Goal: Transaction & Acquisition: Purchase product/service

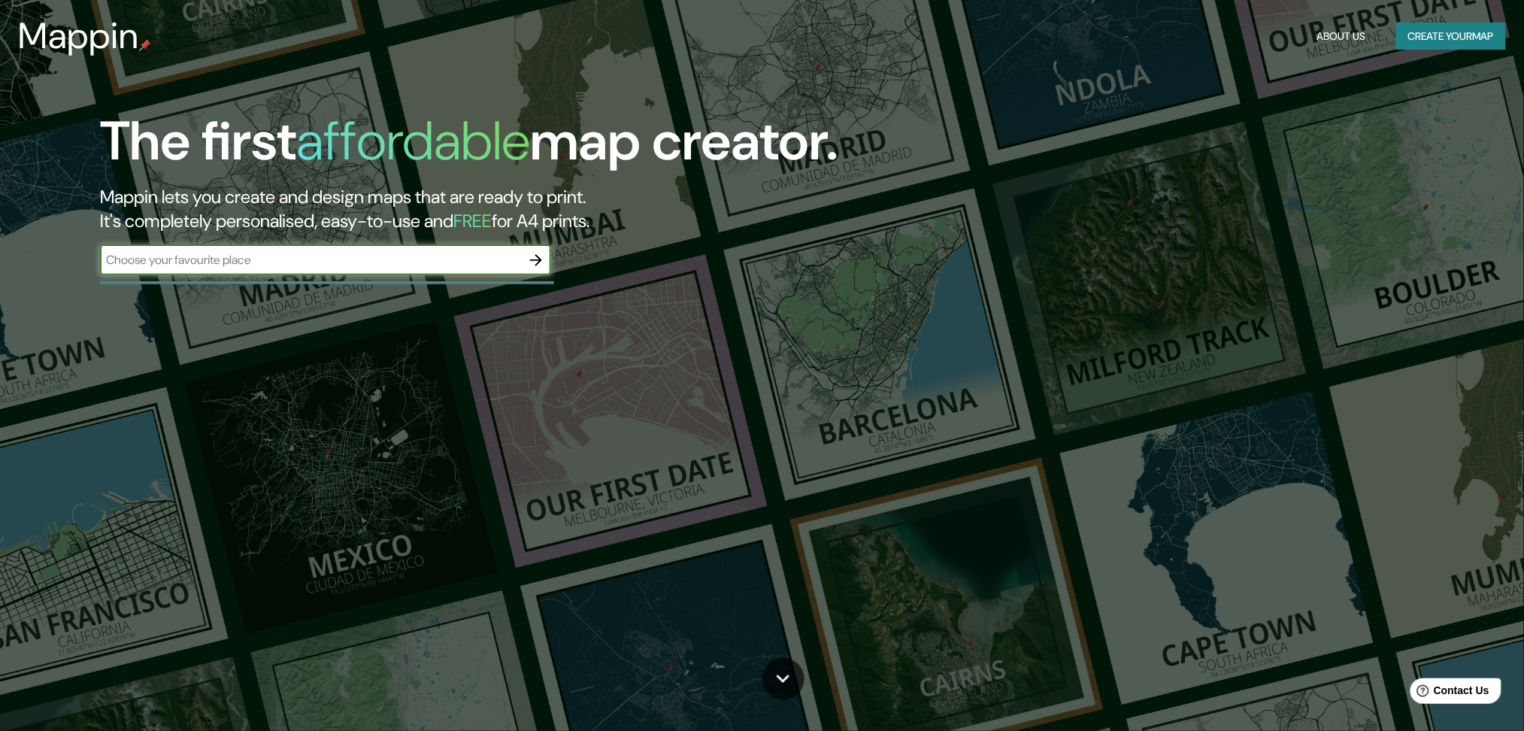
click at [435, 256] on input "text" at bounding box center [310, 259] width 421 height 17
type input "yemaa el fna"
click at [536, 254] on icon "button" at bounding box center [536, 260] width 12 height 12
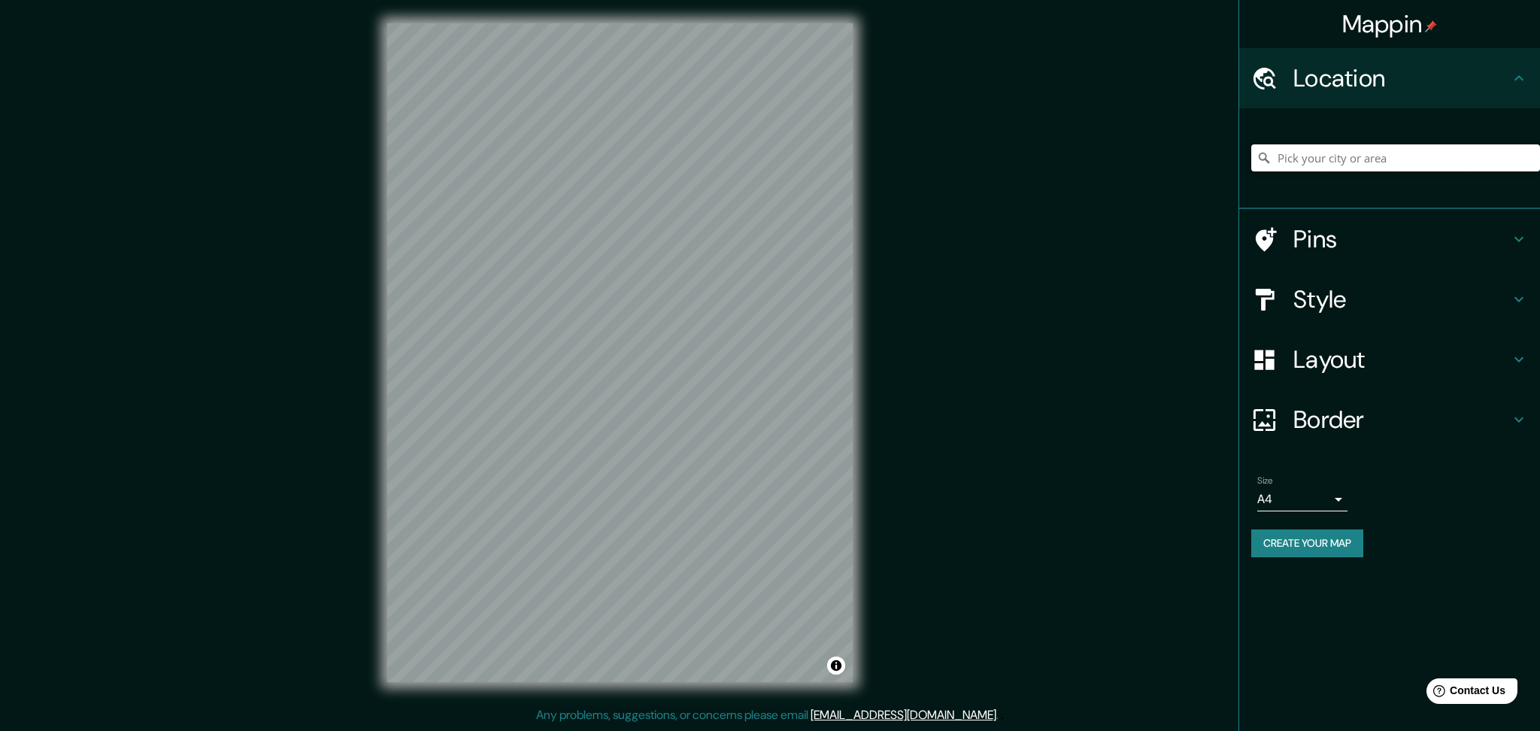
click at [1391, 164] on input "Pick your city or area" at bounding box center [1395, 157] width 289 height 27
type input "j"
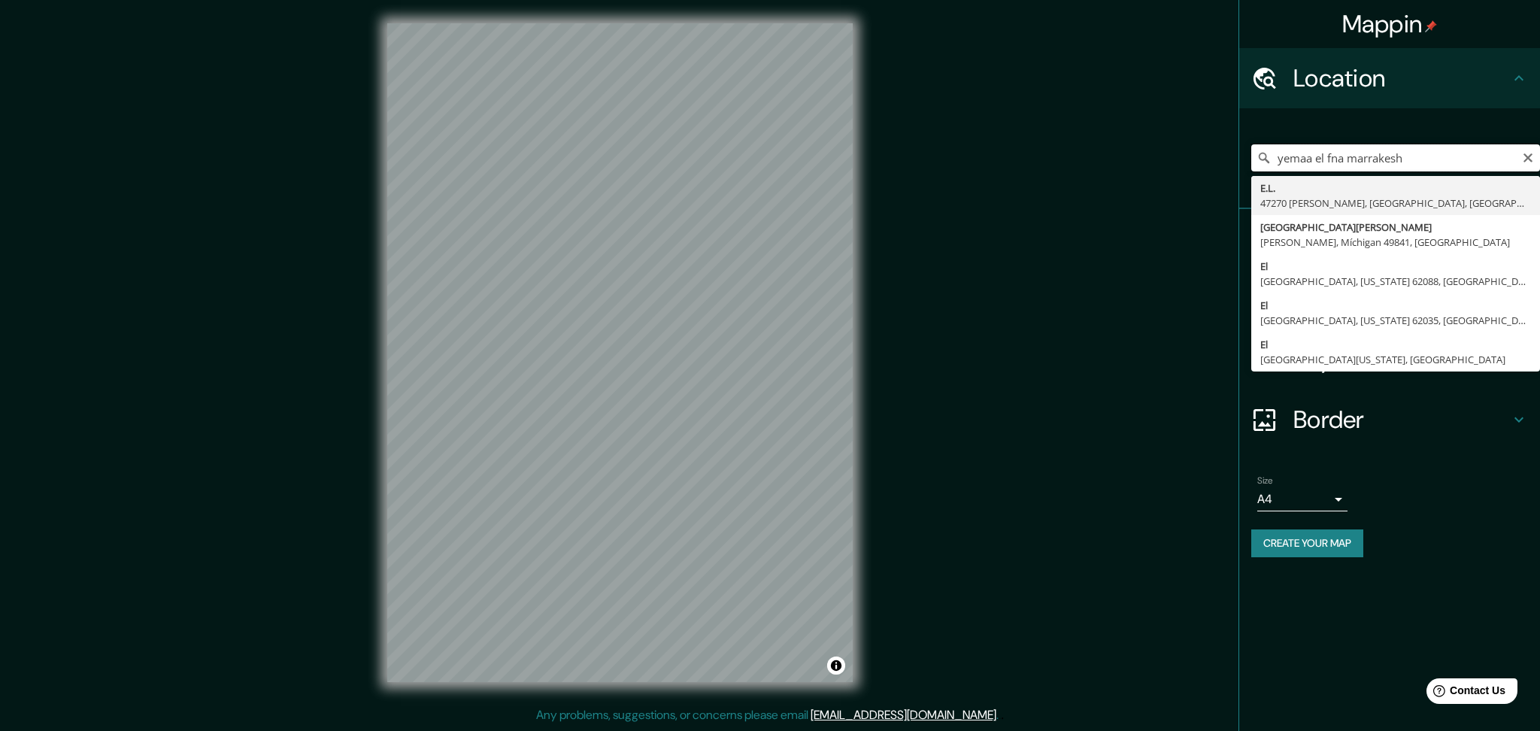
drag, startPoint x: 1349, startPoint y: 162, endPoint x: 1209, endPoint y: 156, distance: 140.0
click at [1213, 162] on div "Mappin Location [GEOGRAPHIC_DATA] marrakesh E.L. [GEOGRAPHIC_DATA][PERSON_NAME]…" at bounding box center [770, 365] width 1540 height 730
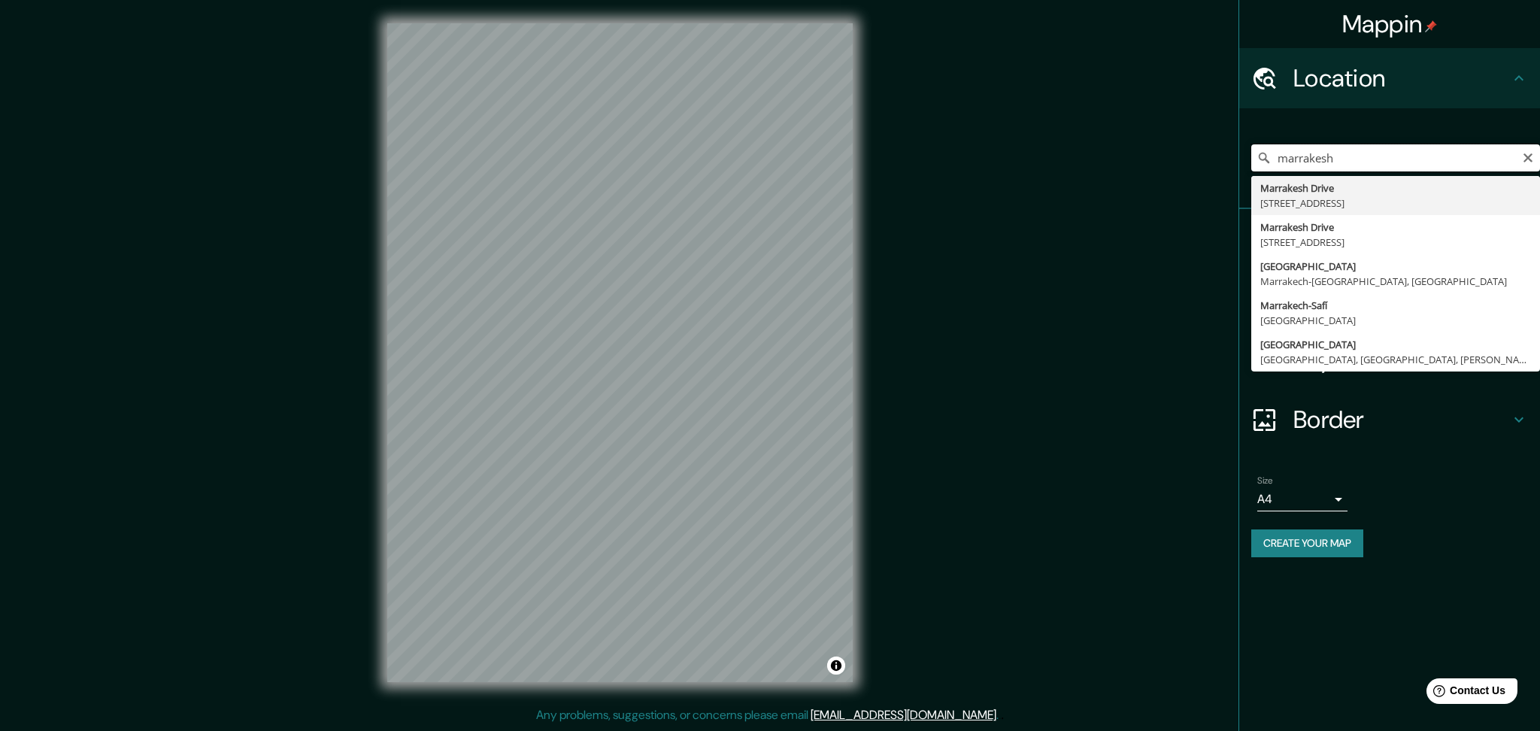
click at [1402, 156] on input "marrakesh" at bounding box center [1395, 157] width 289 height 27
drag, startPoint x: 1420, startPoint y: 155, endPoint x: 1333, endPoint y: 165, distance: 87.9
click at [1333, 165] on input "marrakesh jemaa el fna" at bounding box center [1395, 157] width 289 height 27
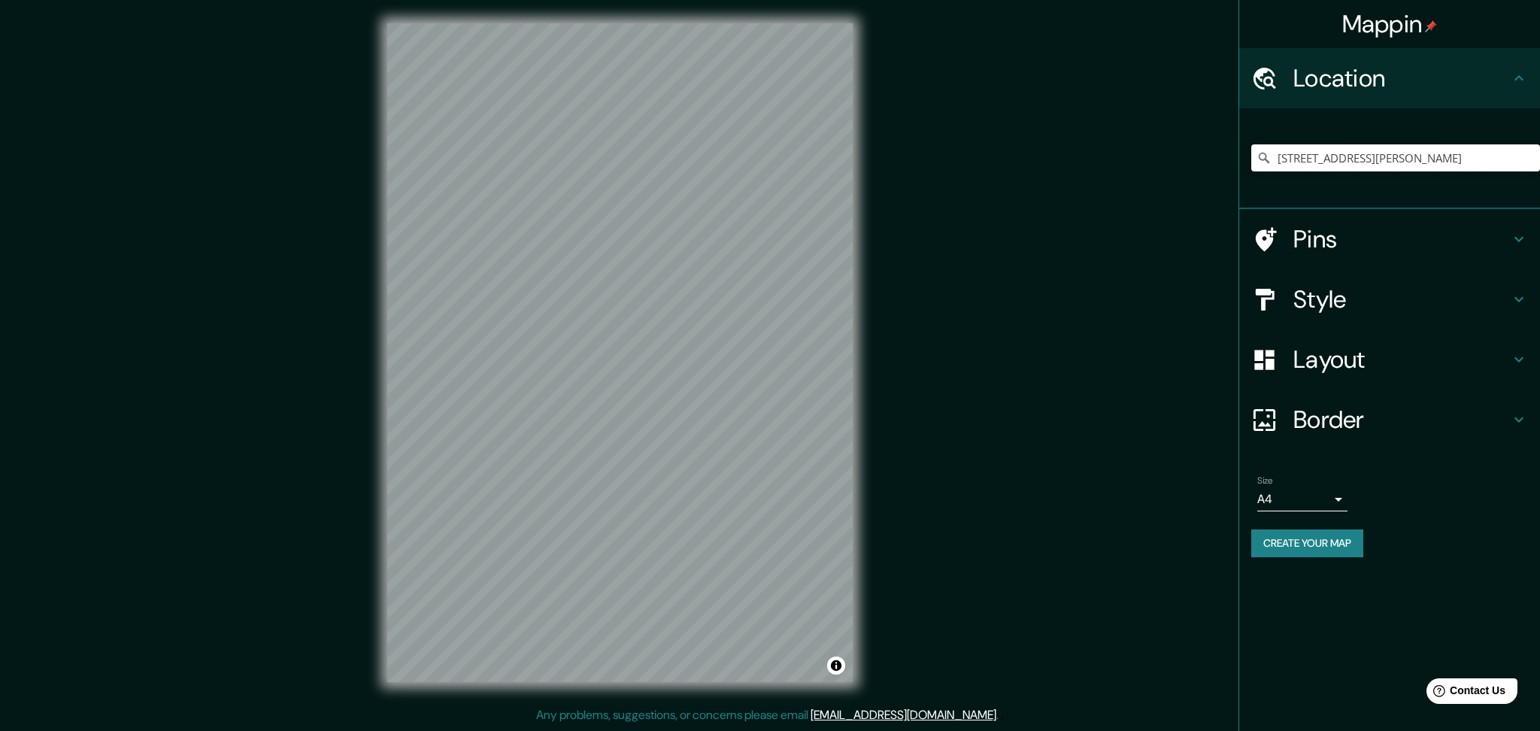
click at [1342, 159] on input "[STREET_ADDRESS][PERSON_NAME]" at bounding box center [1395, 157] width 289 height 27
drag, startPoint x: 1339, startPoint y: 160, endPoint x: 1538, endPoint y: 153, distance: 199.4
click at [1538, 153] on input "[STREET_ADDRESS][PERSON_NAME]" at bounding box center [1395, 157] width 289 height 27
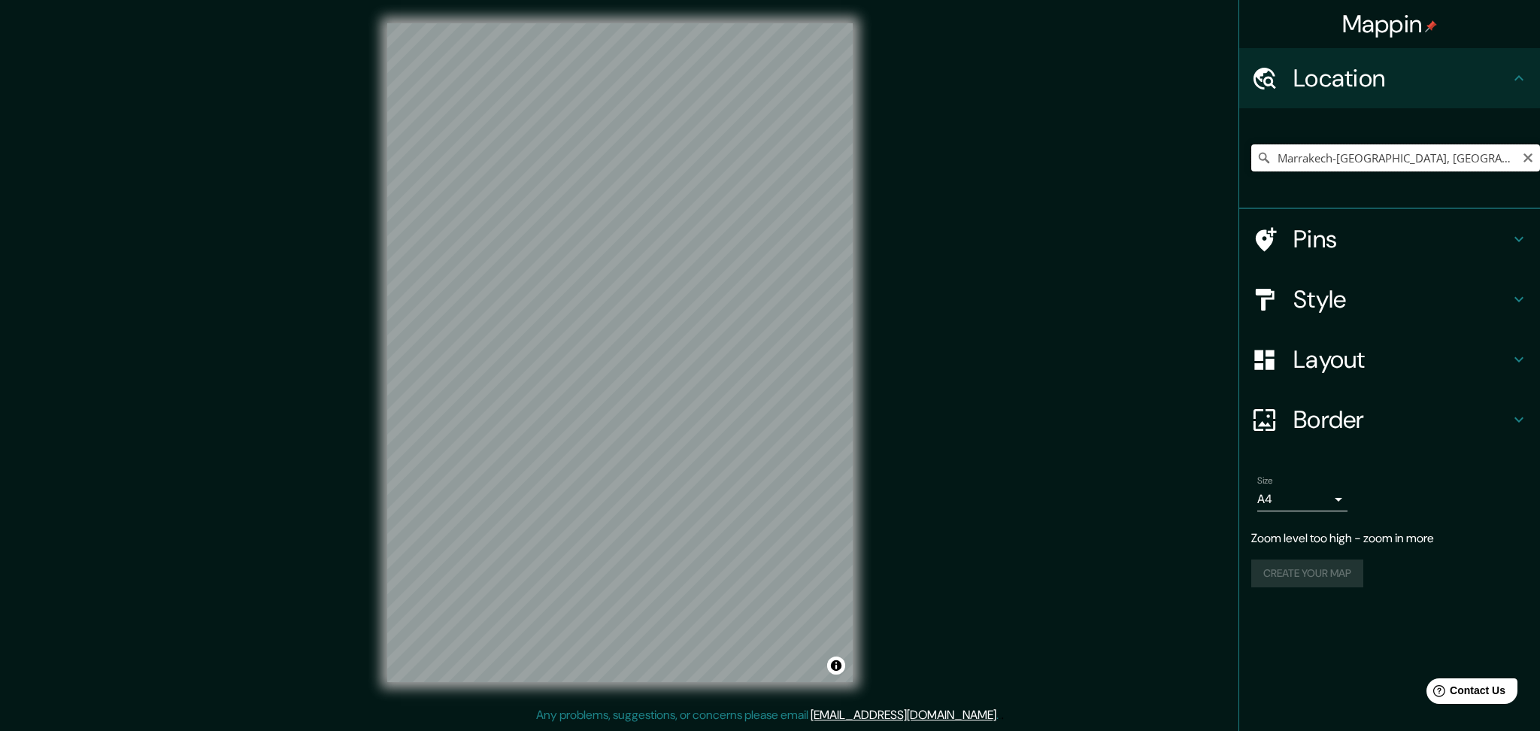
click at [1425, 162] on input "Marrakech-[GEOGRAPHIC_DATA], [GEOGRAPHIC_DATA]" at bounding box center [1395, 157] width 289 height 27
drag, startPoint x: 1335, startPoint y: 161, endPoint x: 1444, endPoint y: 157, distance: 109.1
click at [1444, 157] on input "Marrakech-[GEOGRAPHIC_DATA], [GEOGRAPHIC_DATA]" at bounding box center [1395, 157] width 289 height 27
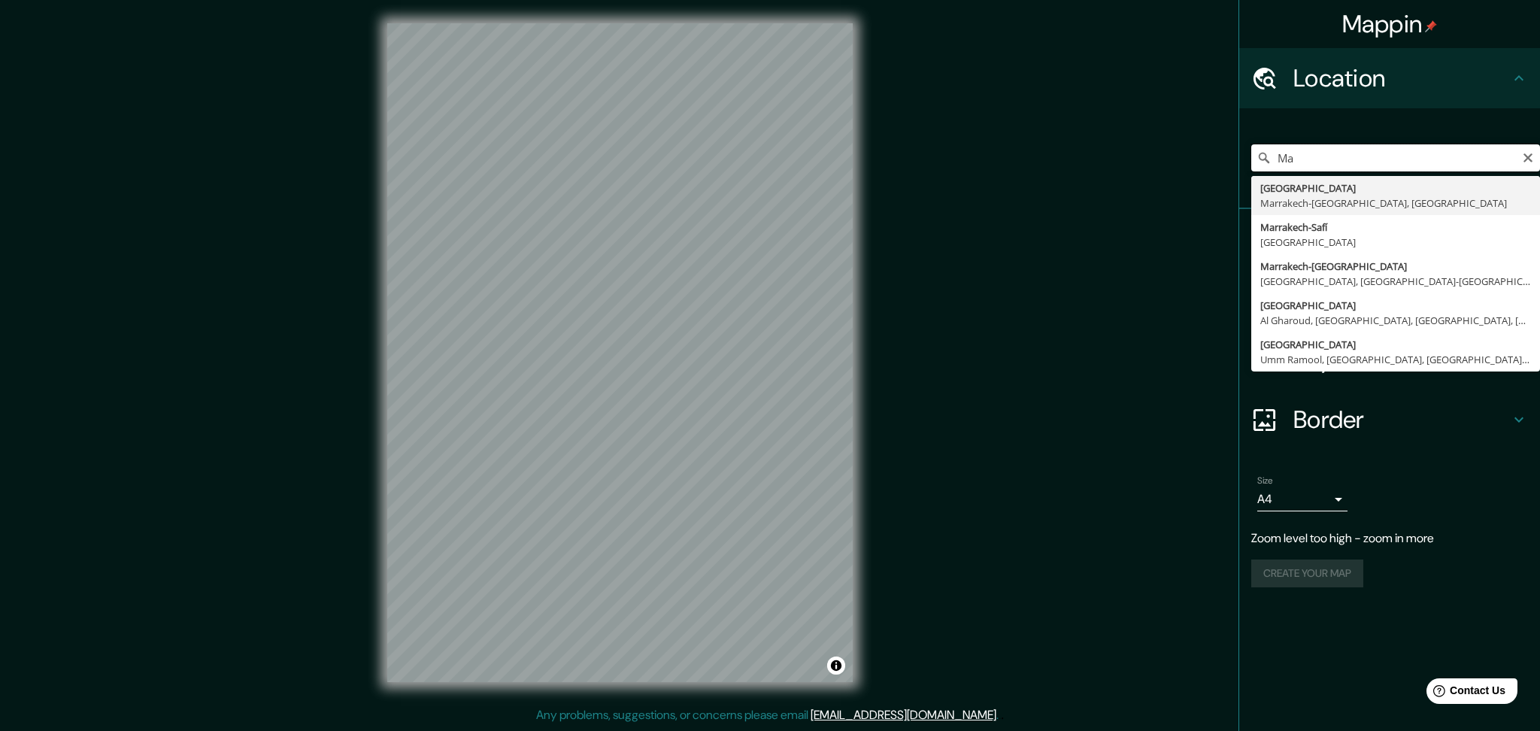
type input "M"
click at [1325, 162] on input "square djema el fna" at bounding box center [1395, 157] width 289 height 27
click at [1319, 159] on input "square jema el fna" at bounding box center [1395, 157] width 289 height 27
drag, startPoint x: 1428, startPoint y: 151, endPoint x: 1179, endPoint y: 182, distance: 250.8
click at [1179, 182] on div "Mappin Location square [GEOGRAPHIC_DATA] [PERSON_NAME][STREET_ADDRESS][PERSON_N…" at bounding box center [770, 365] width 1540 height 730
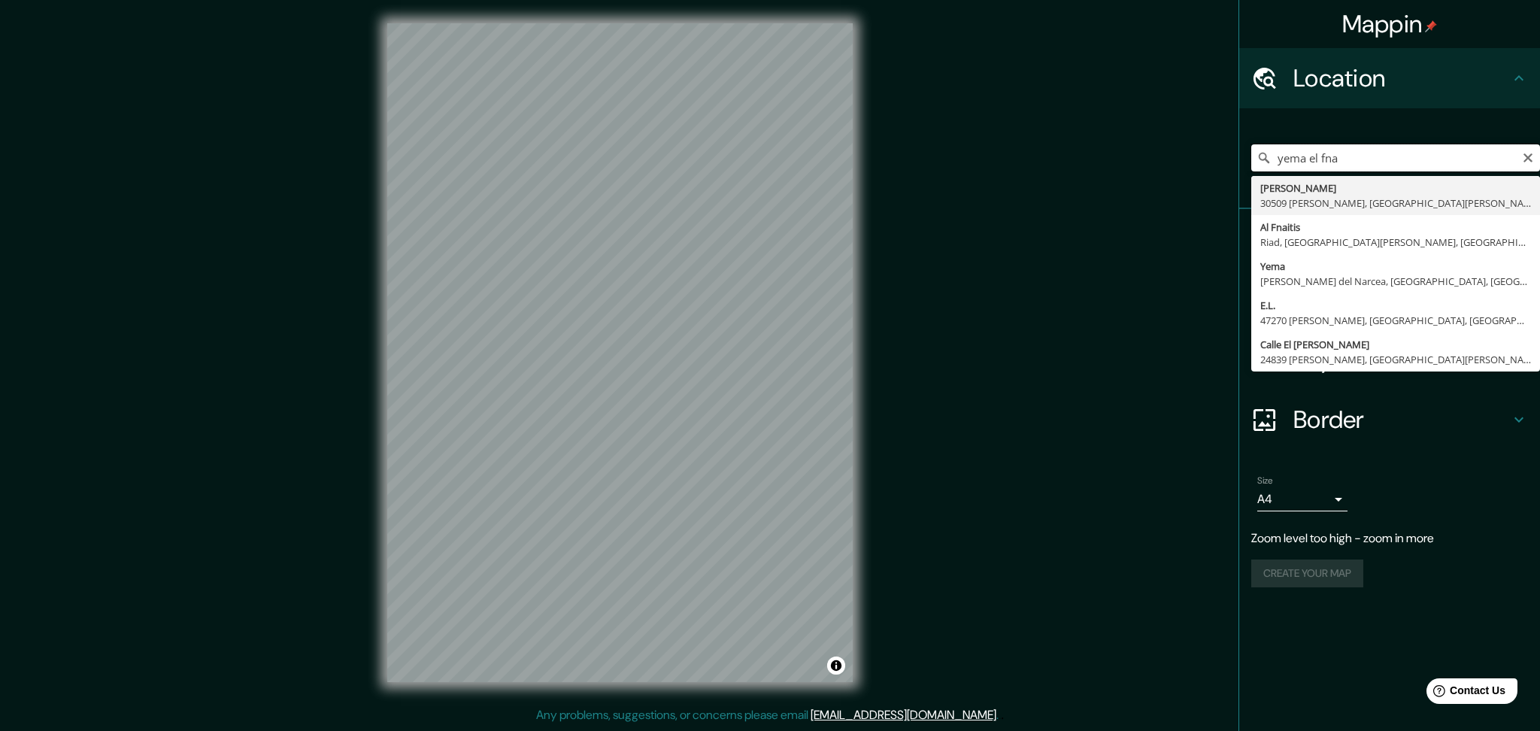
click at [1305, 159] on input "yema el fna" at bounding box center [1395, 157] width 289 height 27
click at [1393, 154] on input "yemae el fna" at bounding box center [1395, 157] width 289 height 27
click at [1310, 162] on input "yemae el fna" at bounding box center [1395, 157] width 289 height 27
drag, startPoint x: 1281, startPoint y: 160, endPoint x: 1263, endPoint y: 160, distance: 18.0
click at [1263, 160] on div "yemaa el fna [PERSON_NAME][STREET_ADDRESS][PERSON_NAME][PERSON_NAME] [GEOGRAPHI…" at bounding box center [1395, 157] width 289 height 27
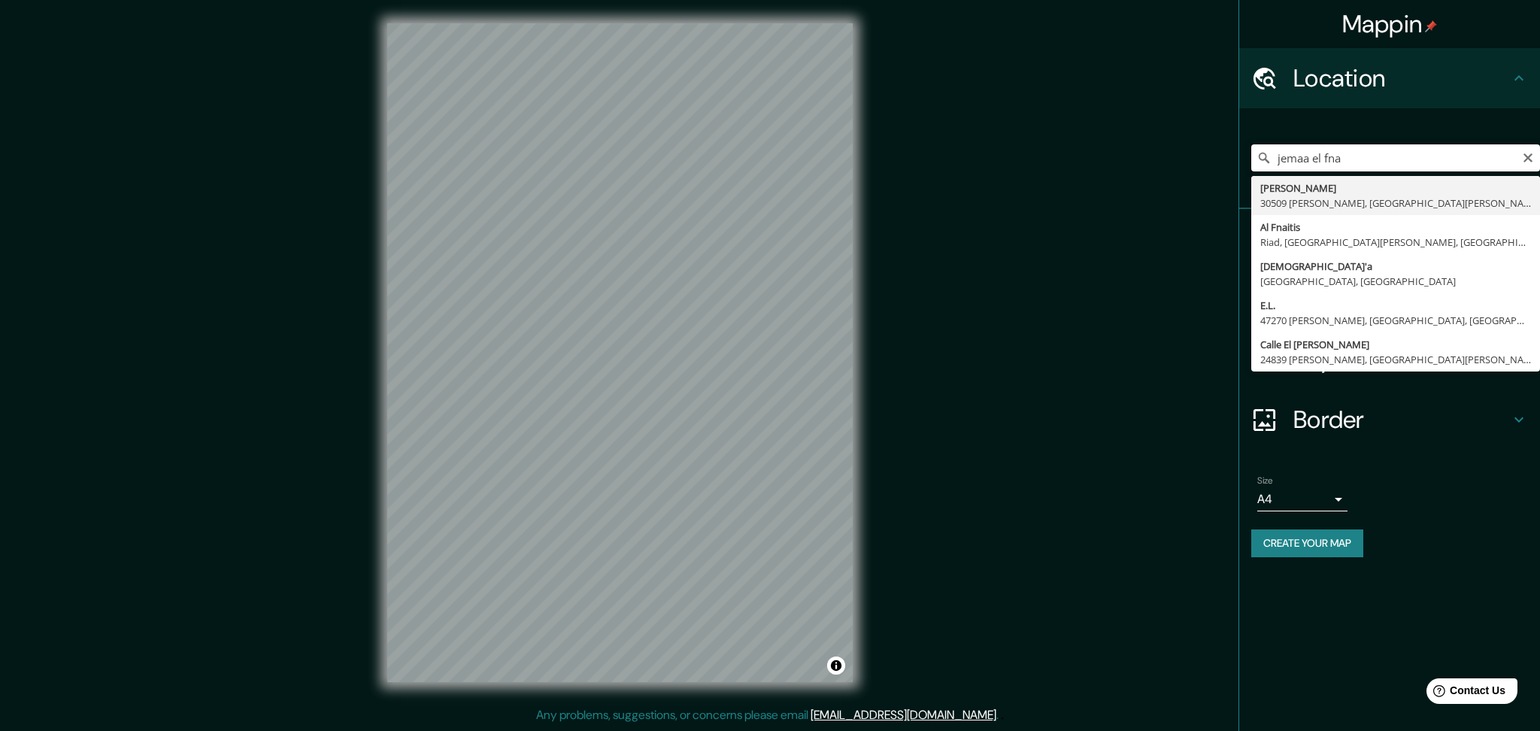
type input "jemaa el fna"
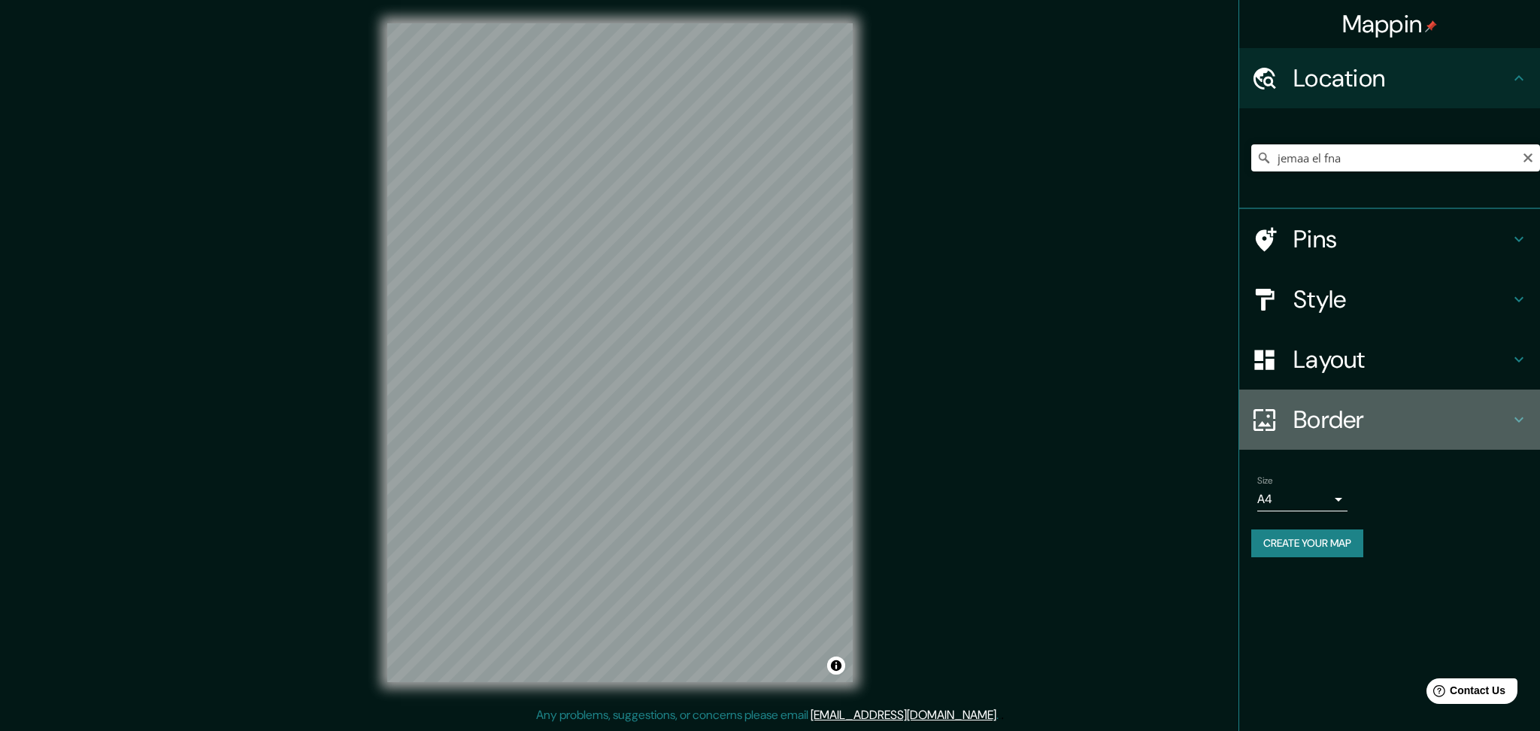
click at [1363, 396] on div "Border" at bounding box center [1389, 420] width 301 height 60
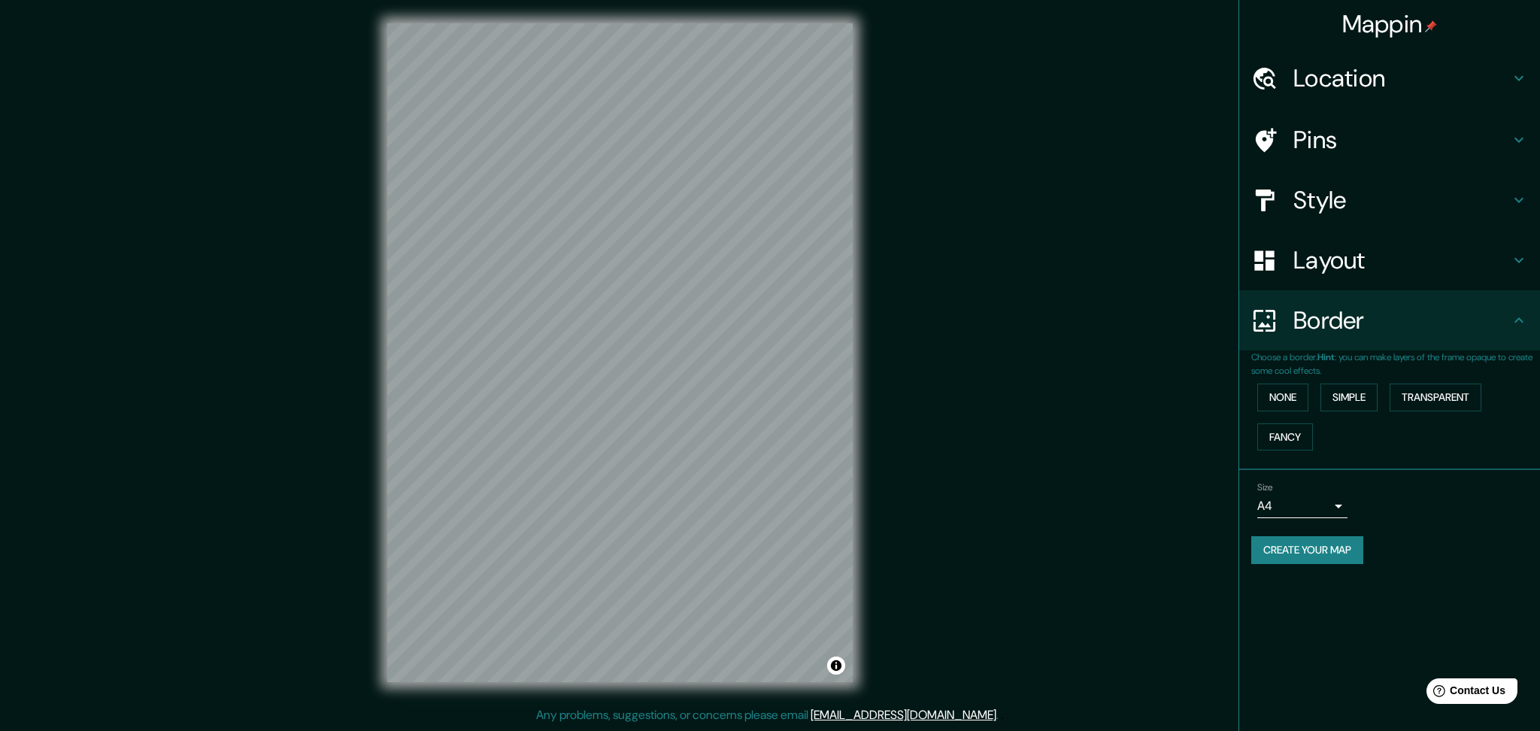
click at [1335, 263] on h4 "Layout" at bounding box center [1401, 260] width 217 height 30
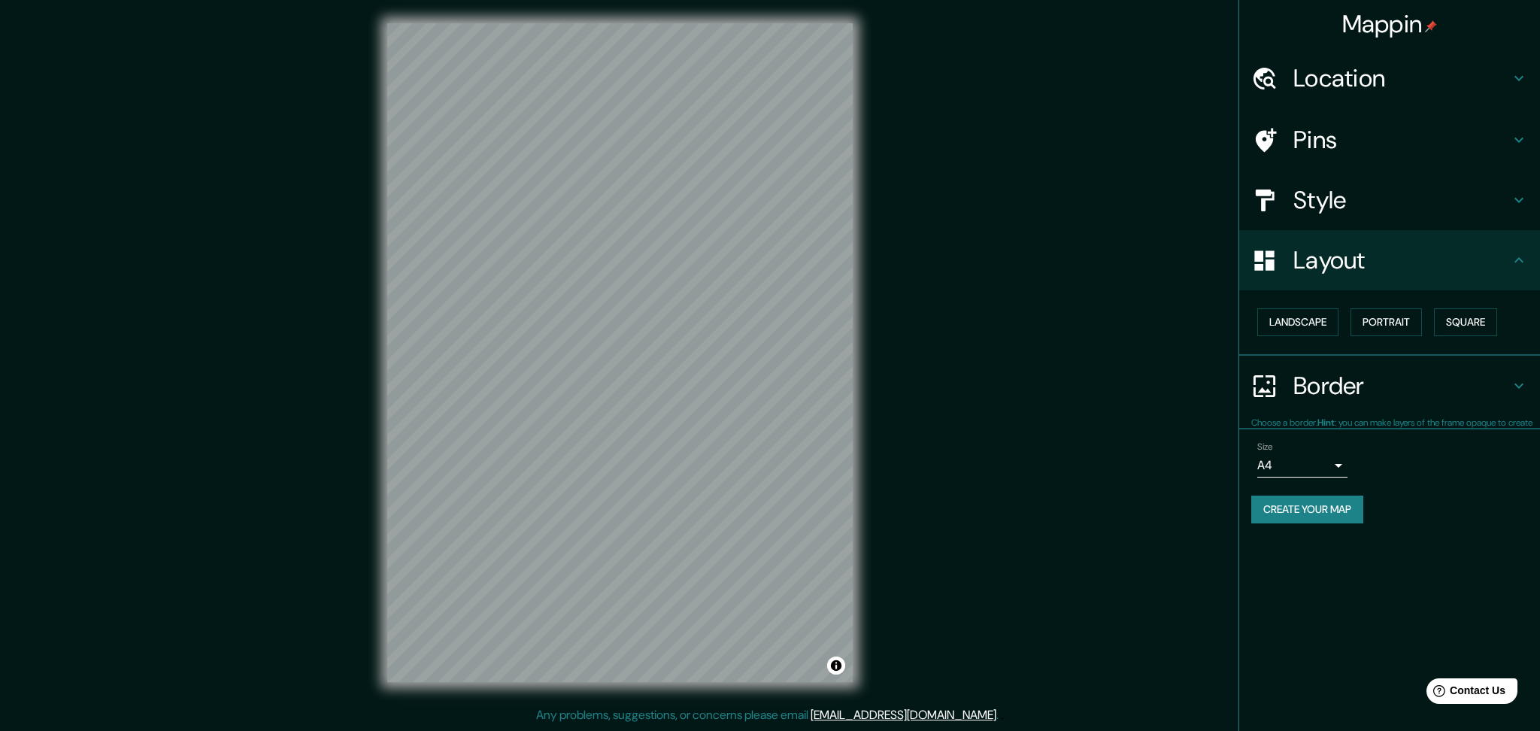
click at [1321, 205] on h4 "Style" at bounding box center [1401, 200] width 217 height 30
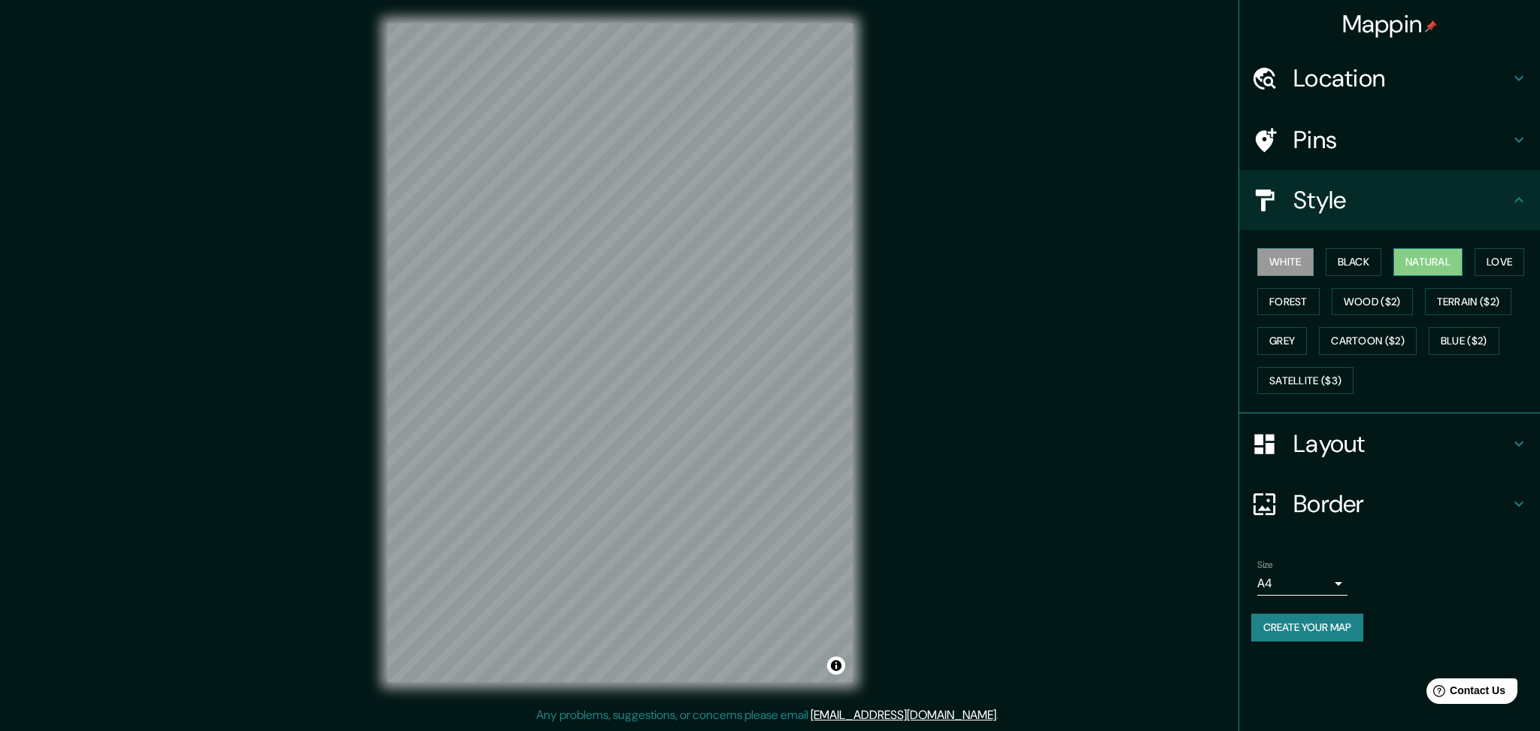
click at [1436, 253] on button "Natural" at bounding box center [1427, 262] width 69 height 28
click at [1326, 576] on body "Mappin Location jemaa el fna [STREET_ADDRESS][PERSON_NAME][PERSON_NAME][PERSON_…" at bounding box center [770, 365] width 1540 height 731
click at [1320, 633] on li "A3" at bounding box center [1302, 640] width 90 height 27
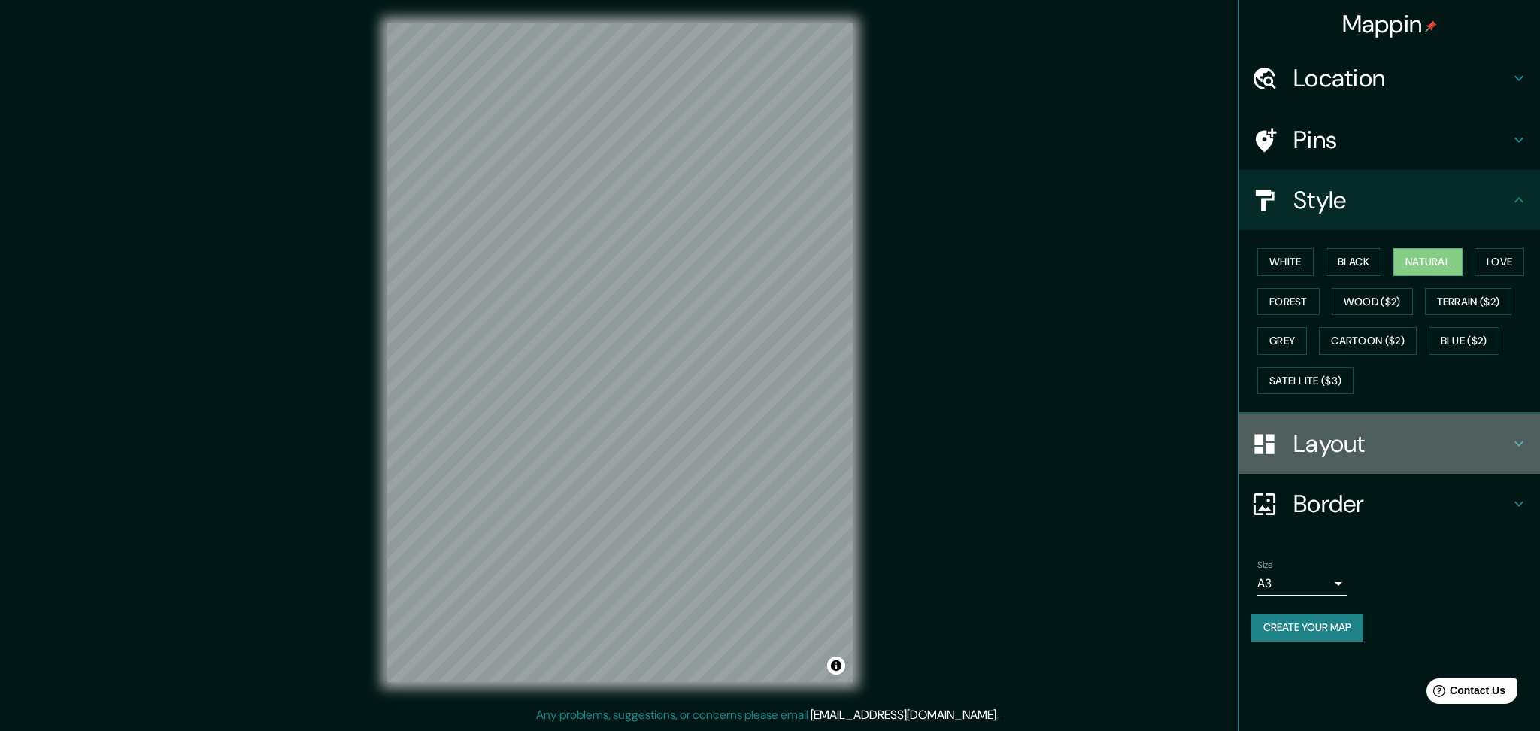
click at [1344, 432] on h4 "Layout" at bounding box center [1401, 444] width 217 height 30
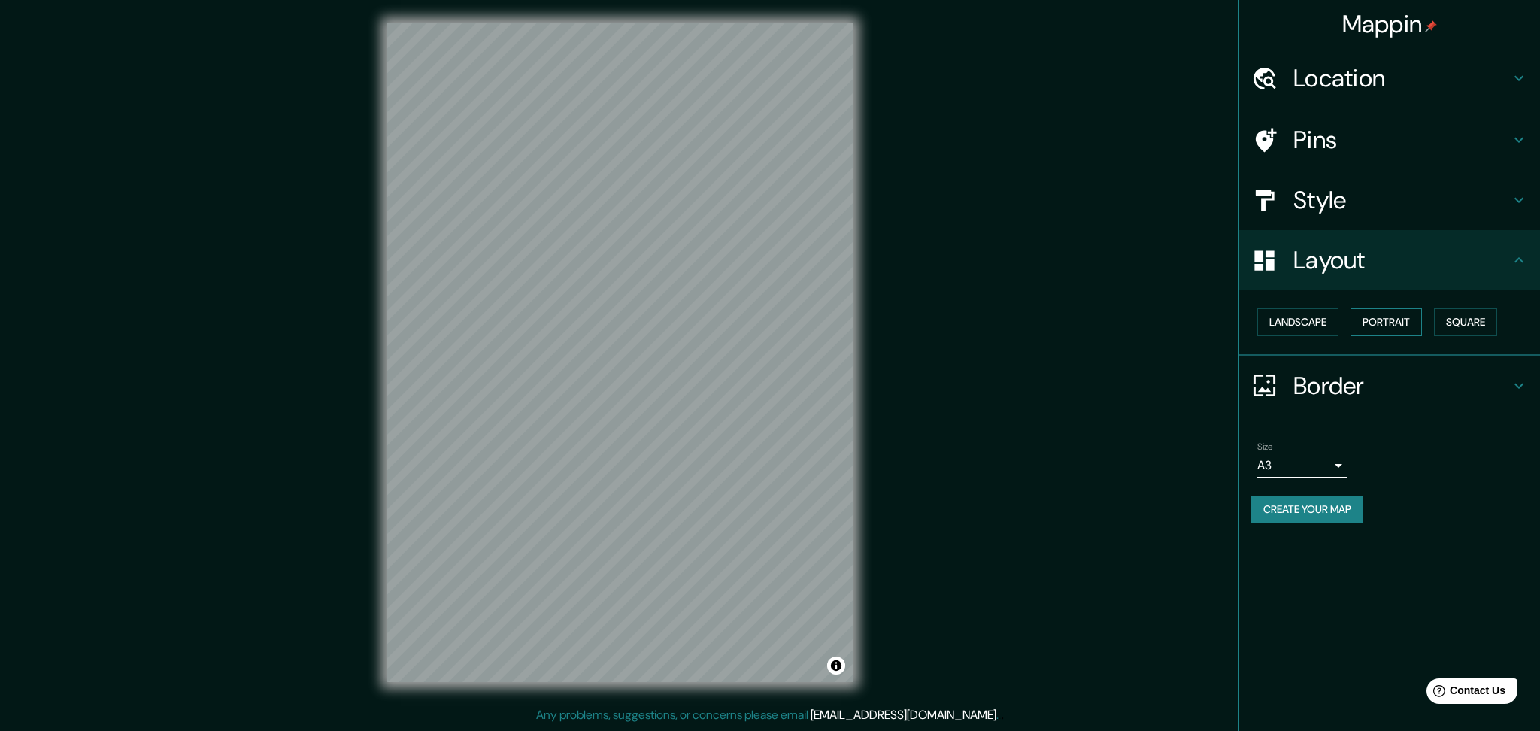
click at [1399, 320] on button "Portrait" at bounding box center [1385, 322] width 71 height 28
click at [1457, 320] on button "Square" at bounding box center [1465, 322] width 63 height 28
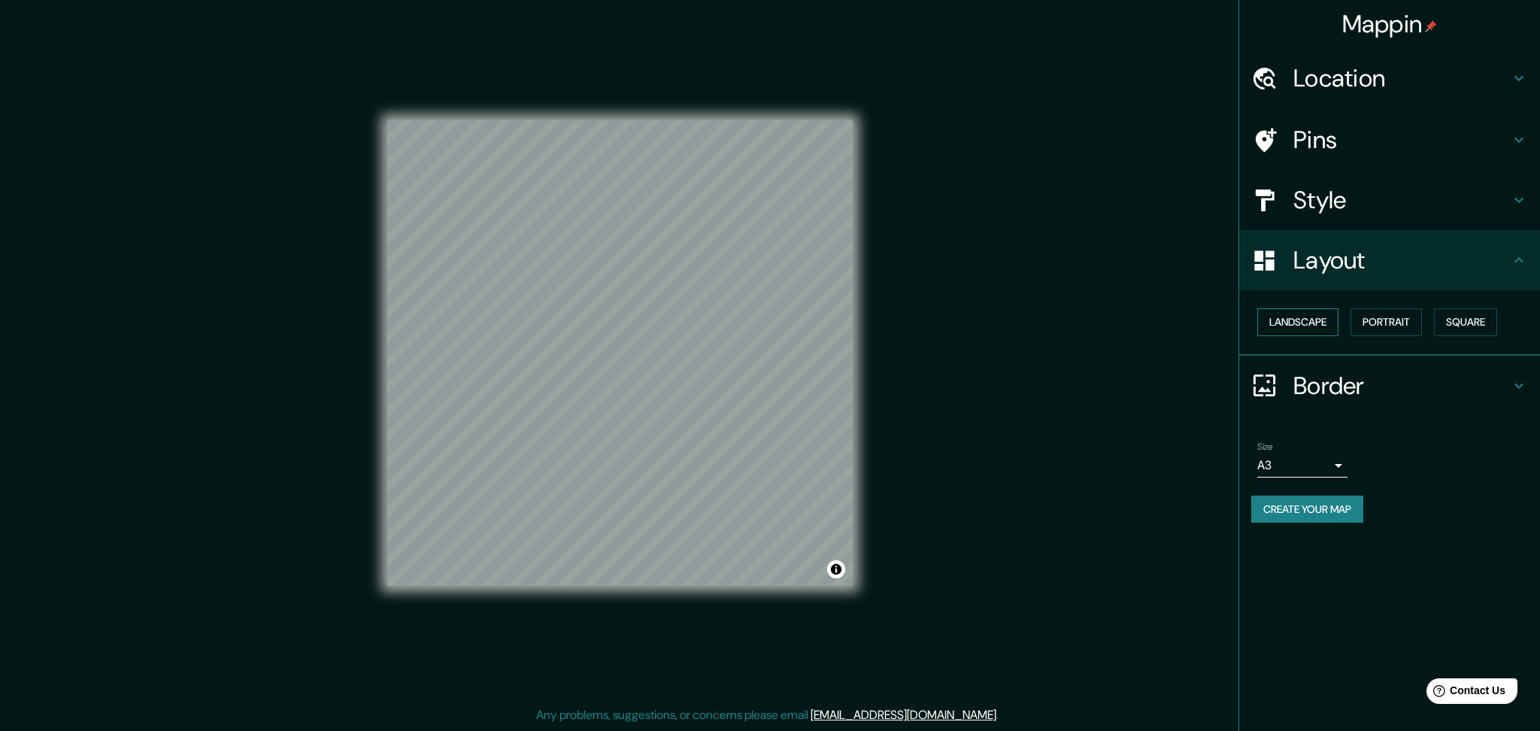
click at [1296, 320] on button "Landscape" at bounding box center [1297, 322] width 81 height 28
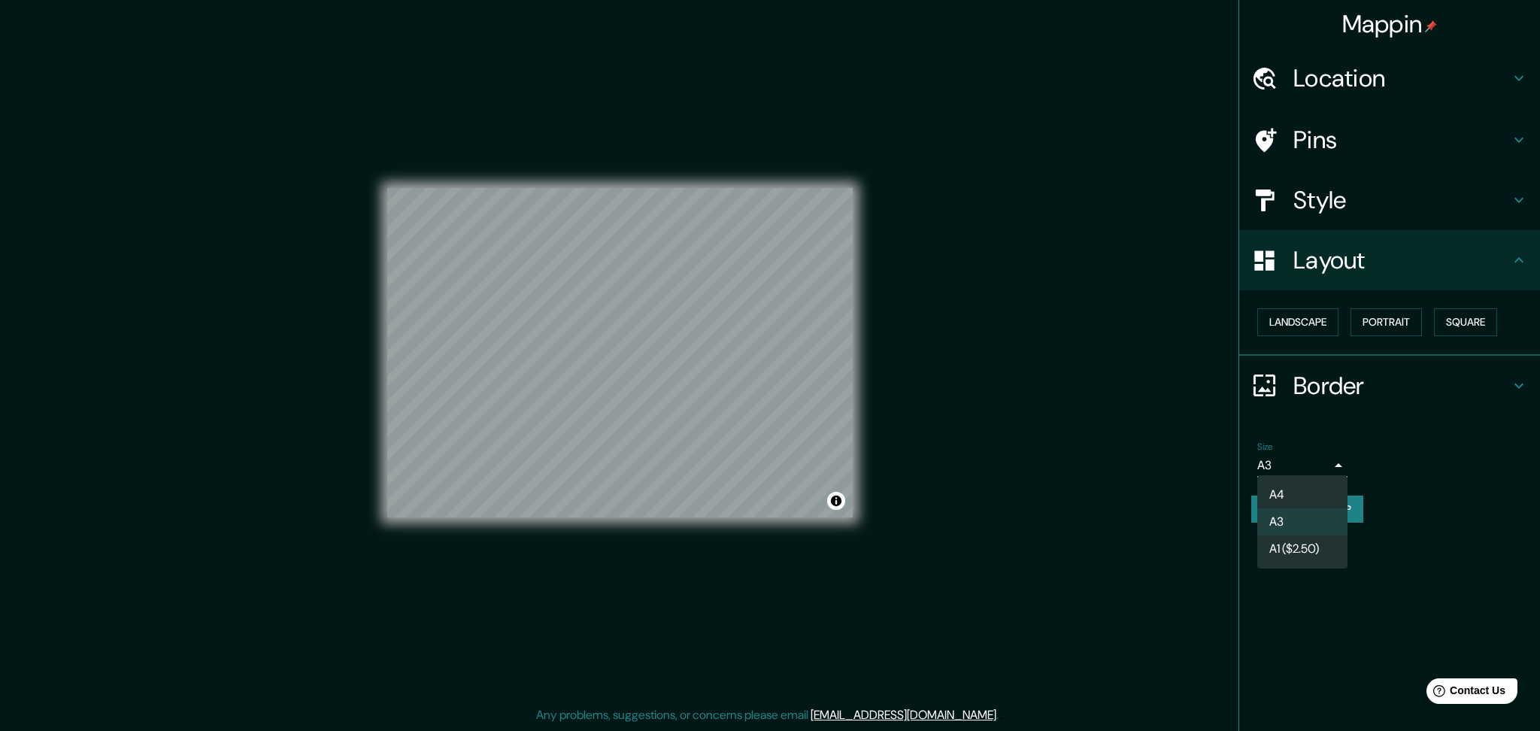
click at [1337, 461] on body "Mappin Location jemaa el fna [PERSON_NAME][STREET_ADDRESS][PERSON_NAME][PERSON_…" at bounding box center [770, 365] width 1540 height 731
click at [1320, 496] on li "A4" at bounding box center [1302, 494] width 90 height 27
type input "single"
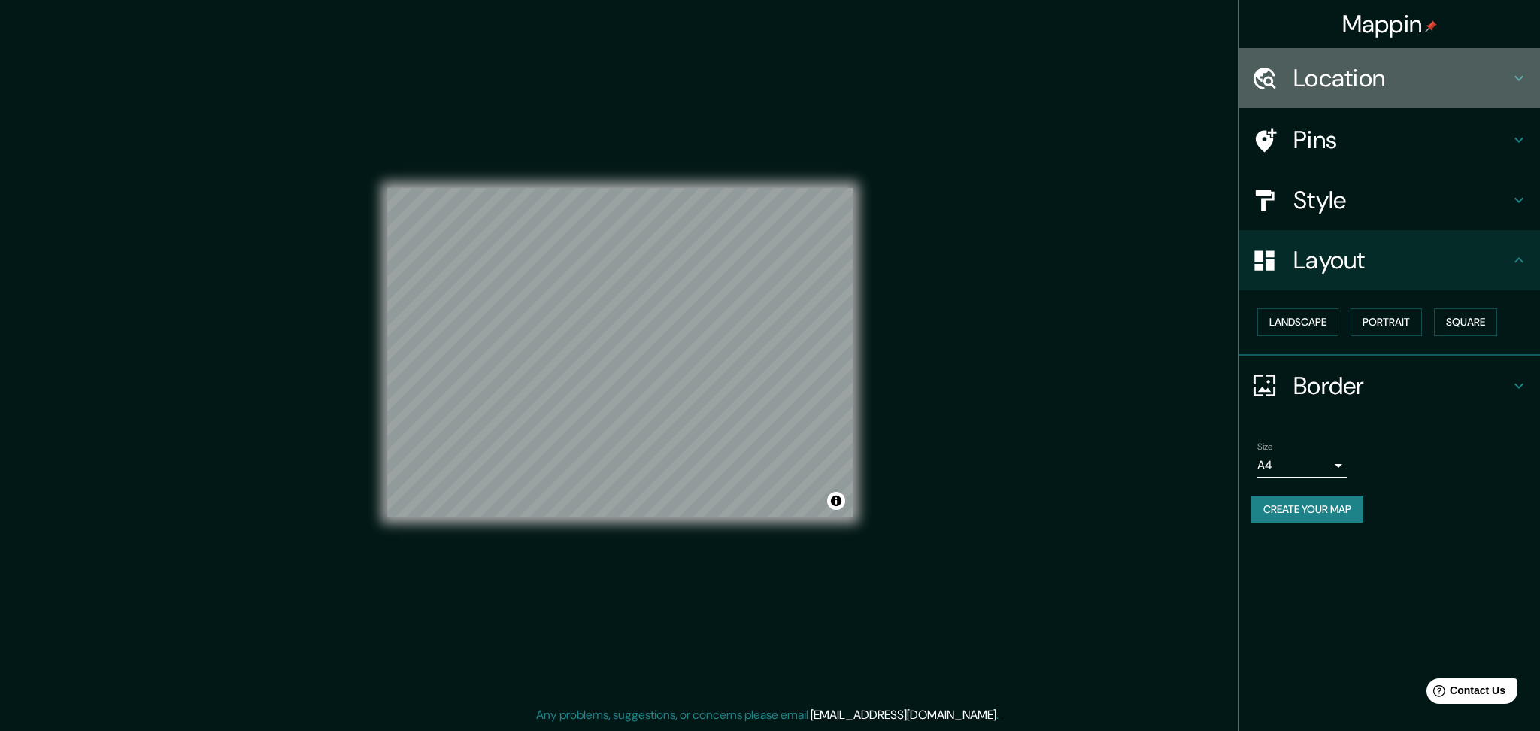
click at [1329, 89] on h4 "Location" at bounding box center [1401, 78] width 217 height 30
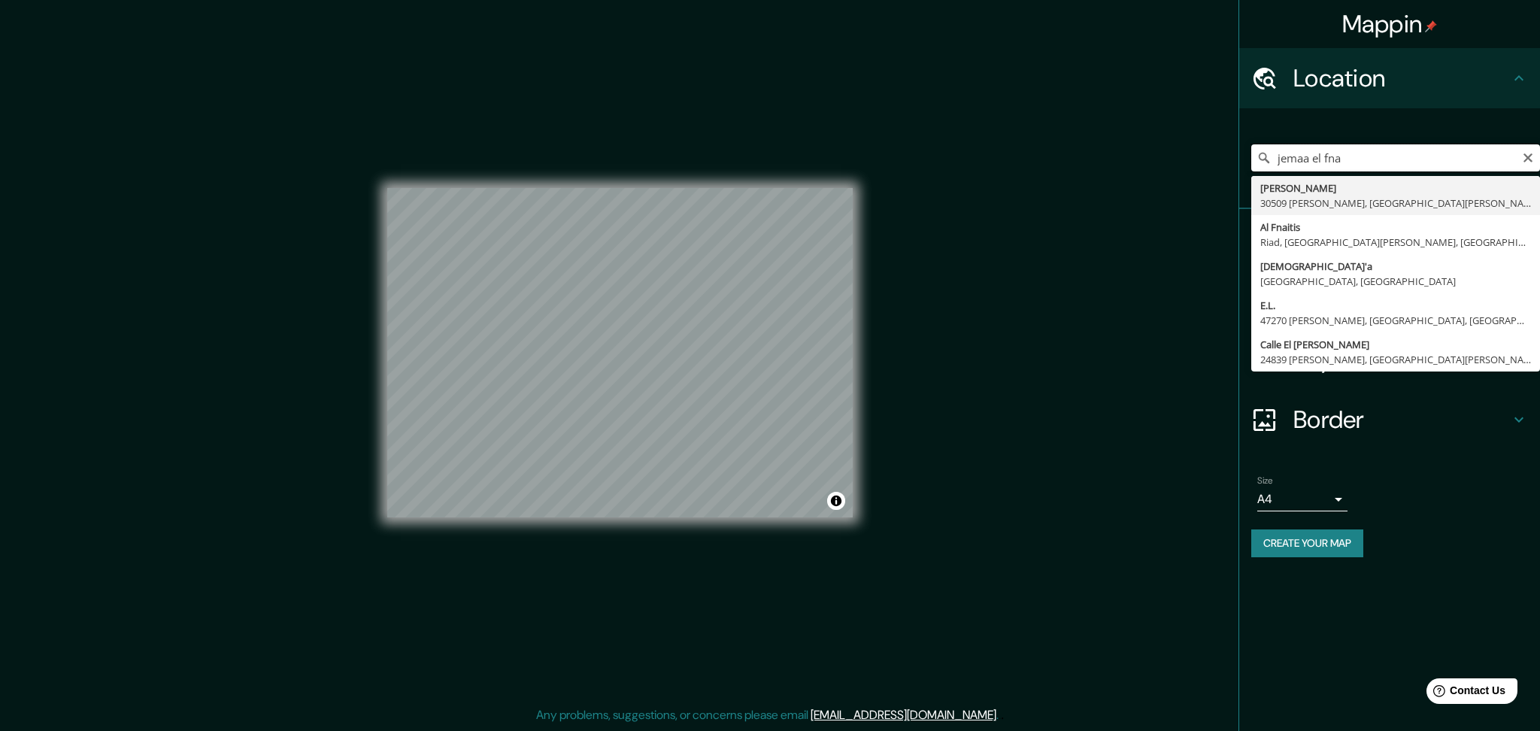
drag, startPoint x: 1363, startPoint y: 150, endPoint x: 1185, endPoint y: 165, distance: 178.2
click at [1185, 165] on div "Mappin Location jemaa el fna [PERSON_NAME][STREET_ADDRESS][PERSON_NAME][PERSON_…" at bounding box center [770, 365] width 1540 height 730
type input "c"
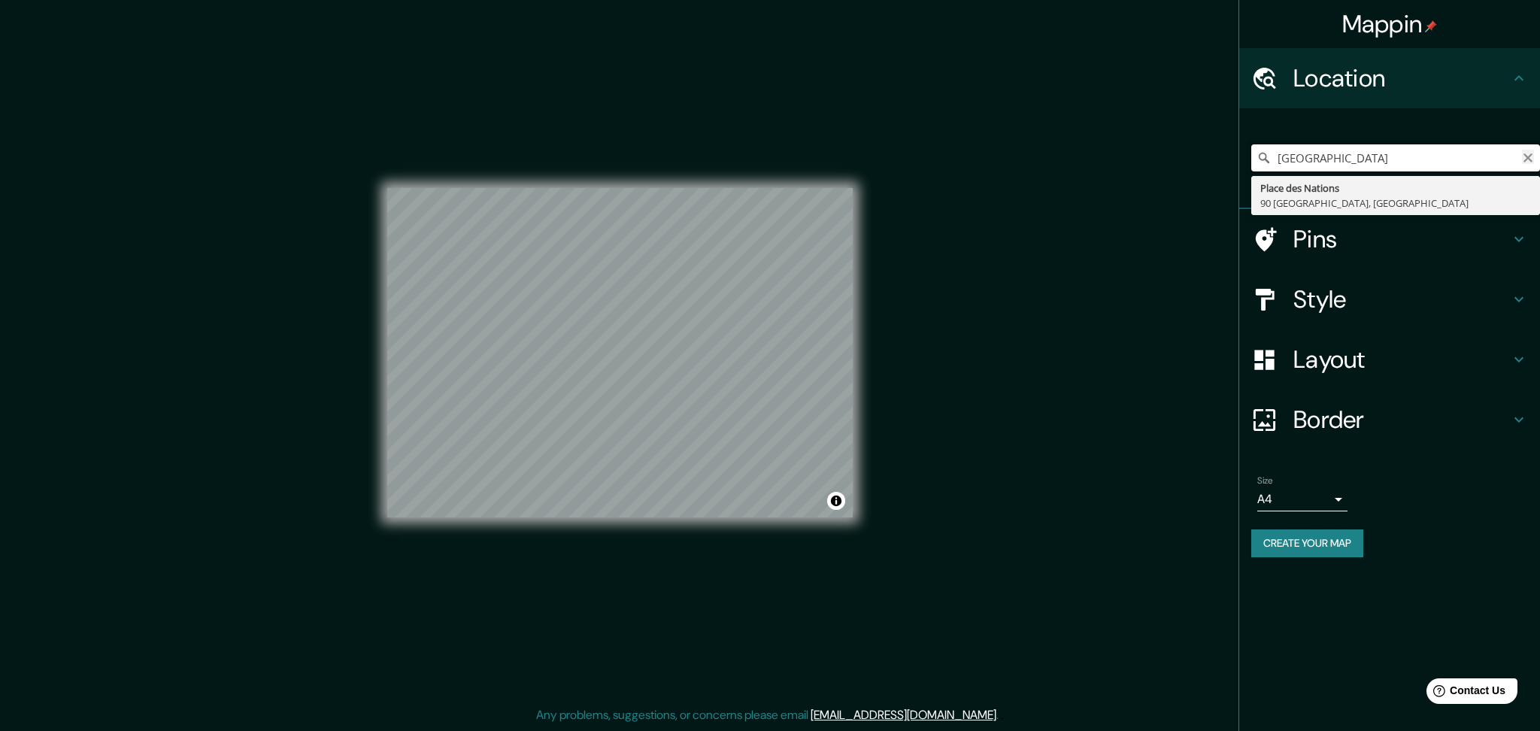
type input "[GEOGRAPHIC_DATA]"
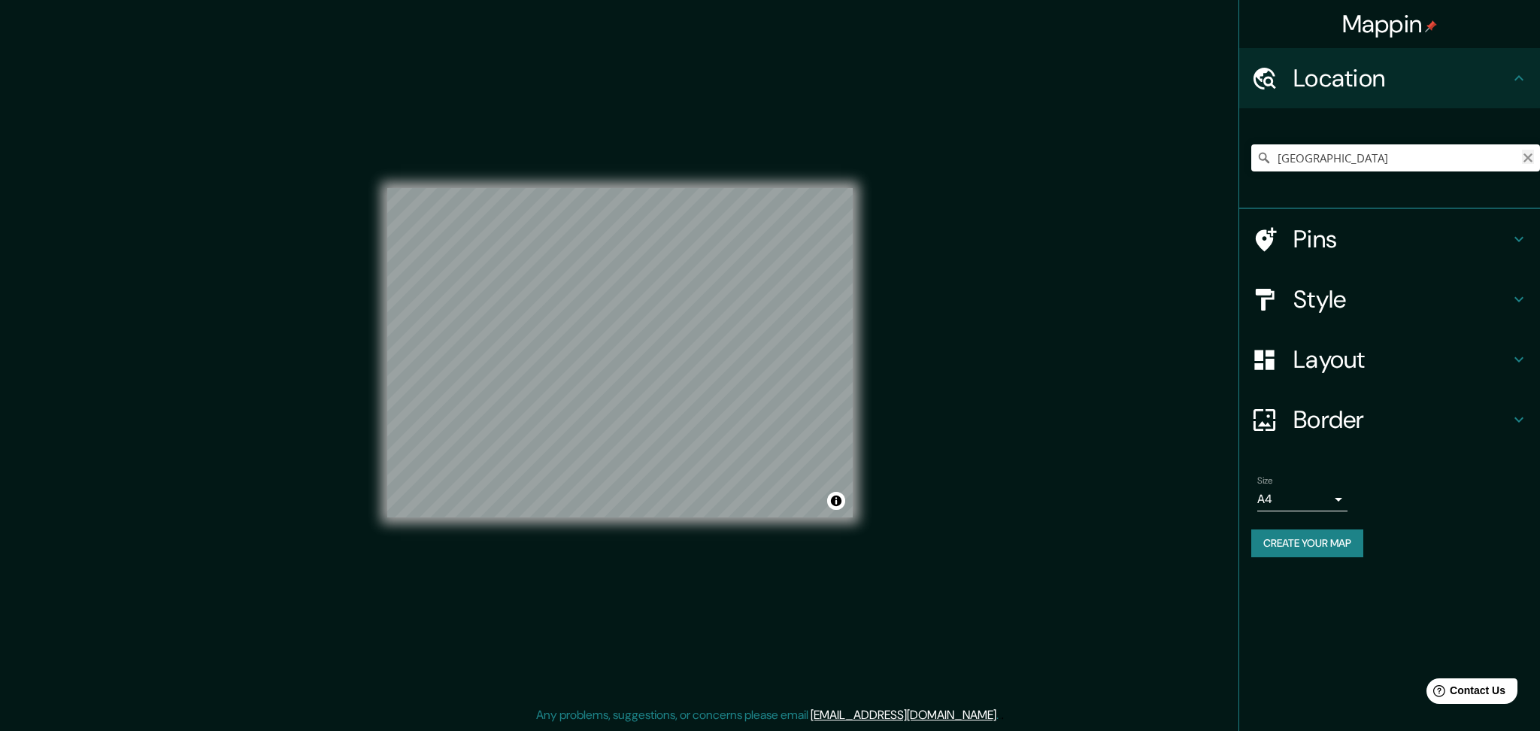
click at [1525, 159] on icon "Clear" at bounding box center [1527, 157] width 9 height 9
click at [1356, 299] on h4 "Style" at bounding box center [1401, 299] width 217 height 30
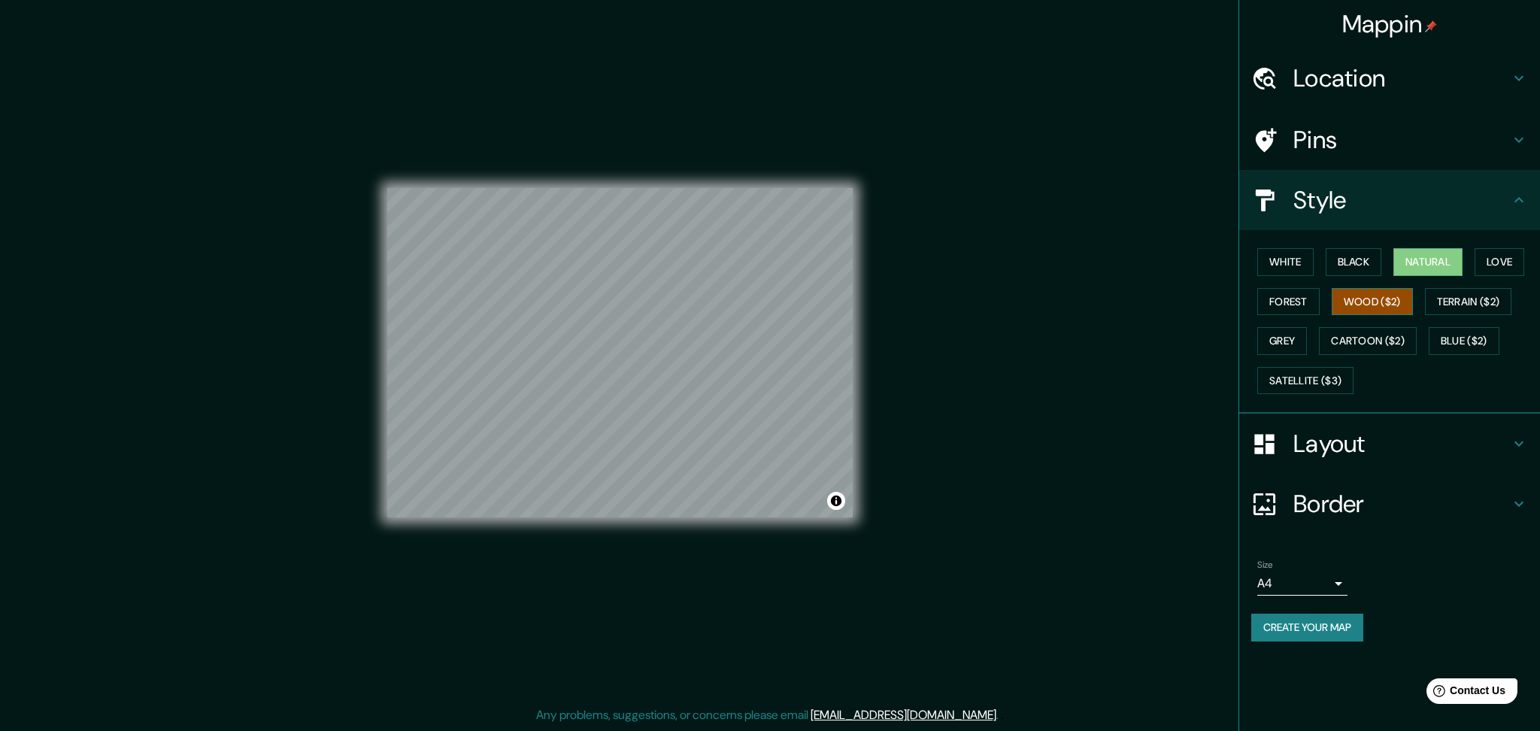
click at [1364, 300] on button "Wood ($2)" at bounding box center [1372, 302] width 81 height 28
click at [1285, 302] on button "Forest" at bounding box center [1288, 302] width 62 height 28
click at [1285, 338] on button "Grey" at bounding box center [1282, 341] width 50 height 28
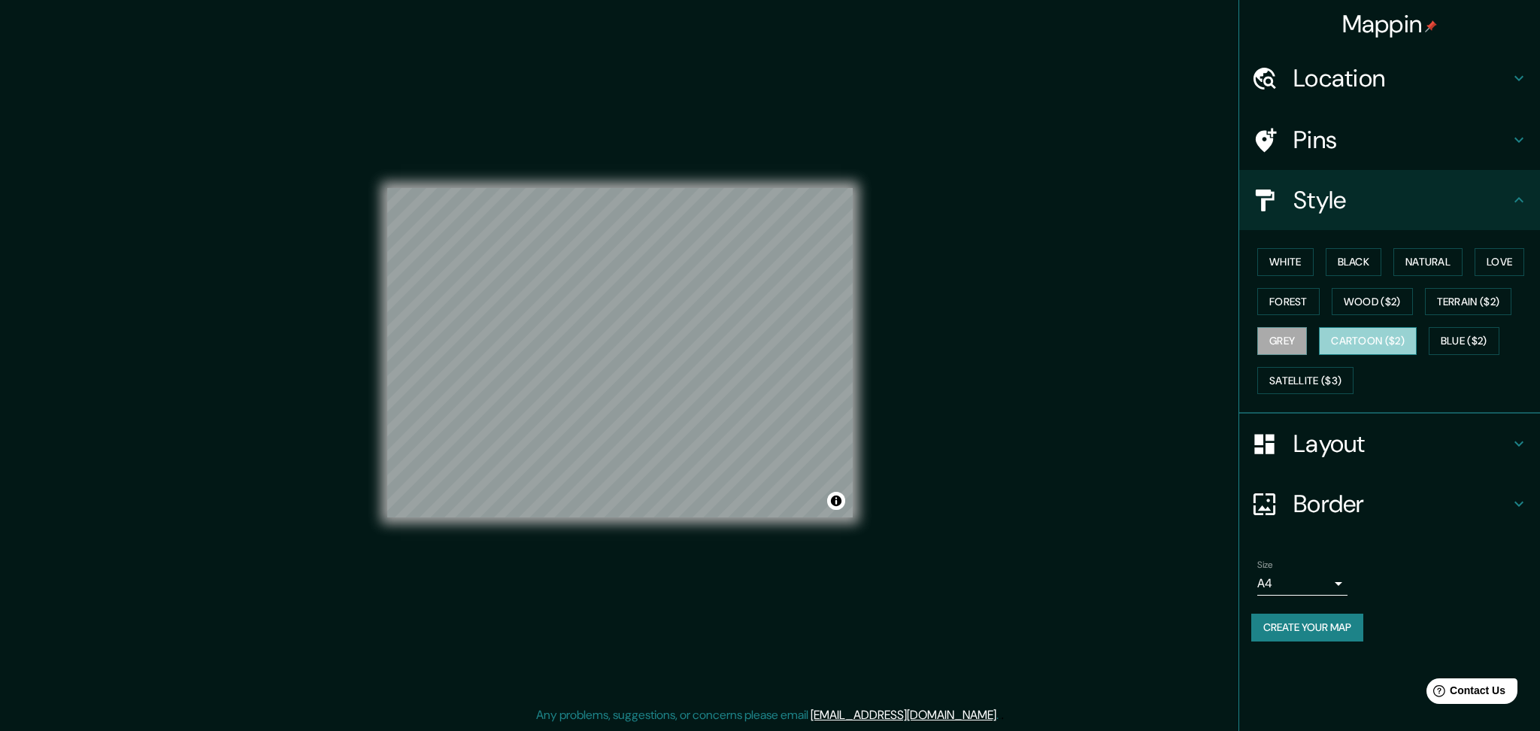
click at [1368, 335] on button "Cartoon ($2)" at bounding box center [1368, 341] width 98 height 28
click at [1454, 335] on button "Blue ($2)" at bounding box center [1464, 341] width 71 height 28
click at [1314, 382] on button "Satellite ($3)" at bounding box center [1305, 381] width 96 height 28
click at [1288, 262] on button "White" at bounding box center [1285, 262] width 56 height 28
click at [1353, 263] on button "Black" at bounding box center [1354, 262] width 56 height 28
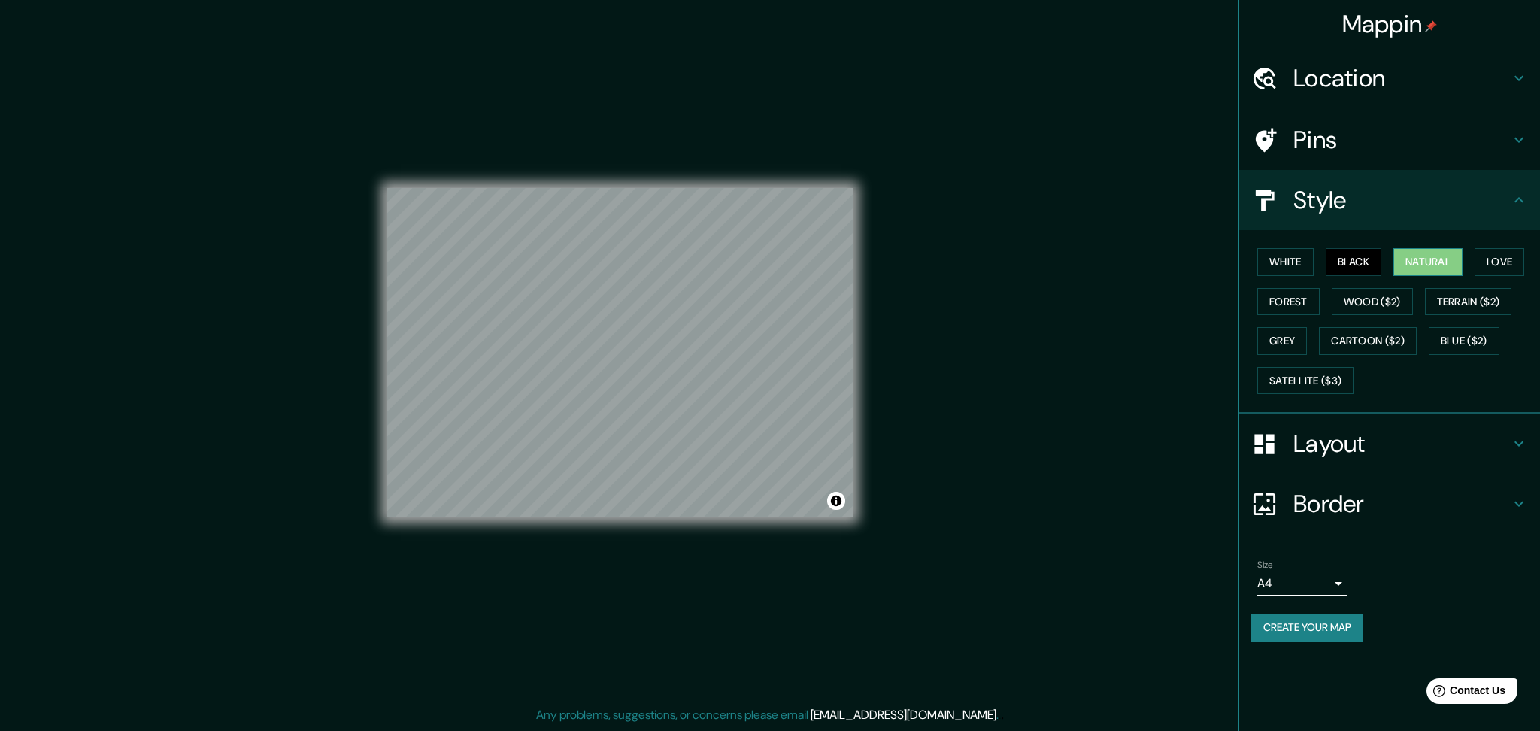
click at [1421, 257] on button "Natural" at bounding box center [1427, 262] width 69 height 28
click at [1367, 256] on button "Black" at bounding box center [1354, 262] width 56 height 28
click at [1346, 498] on h4 "Border" at bounding box center [1401, 504] width 217 height 30
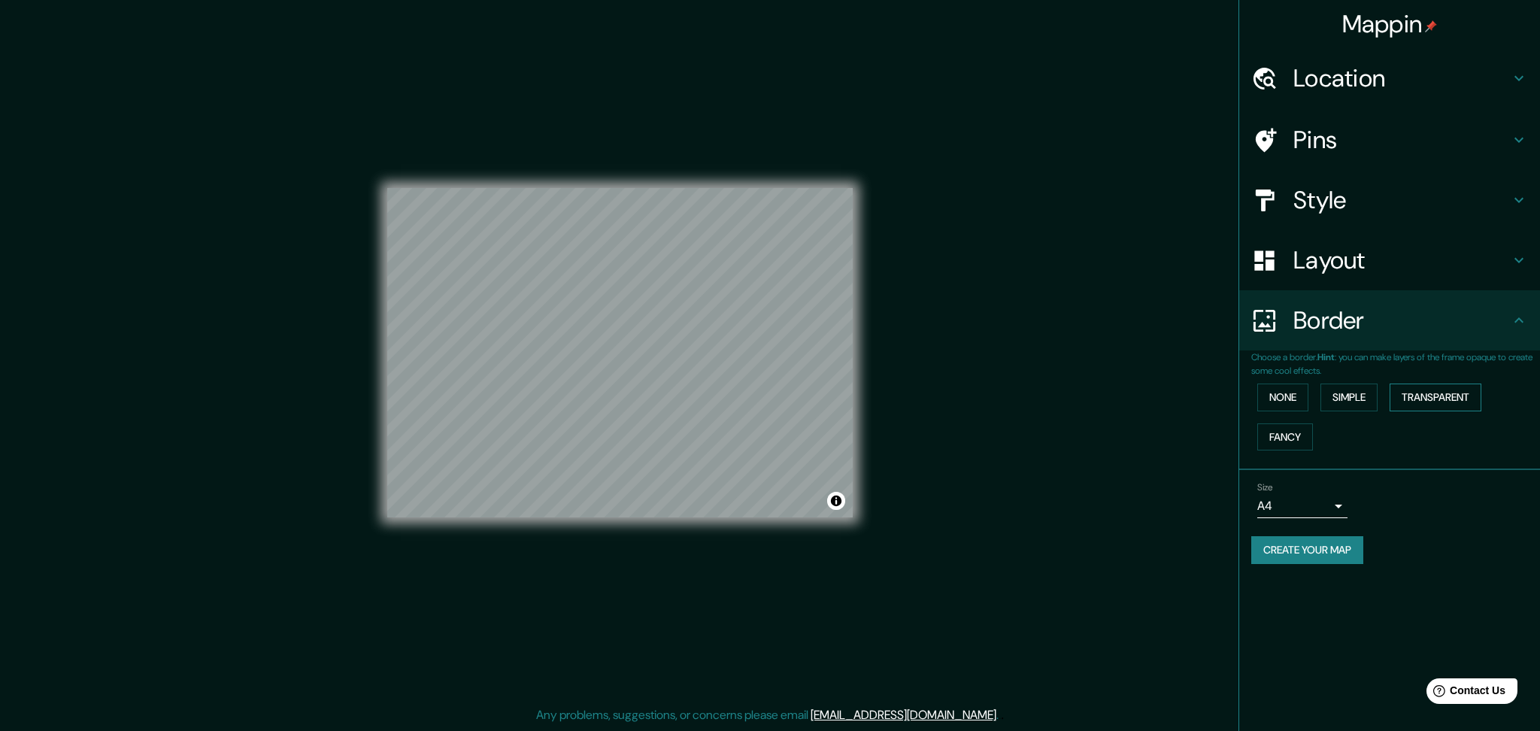
click at [1436, 395] on button "Transparent" at bounding box center [1436, 397] width 92 height 28
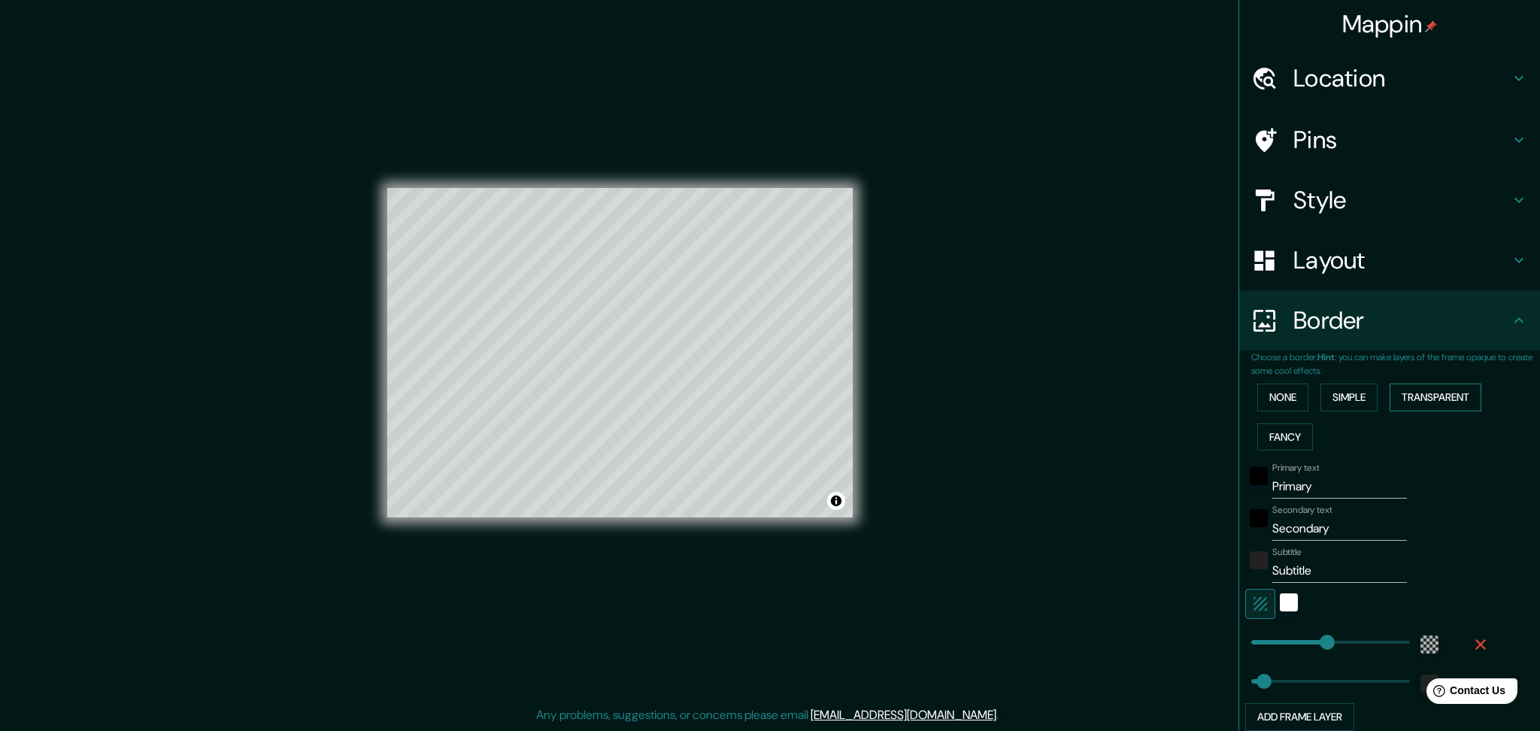
click at [1436, 395] on button "Transparent" at bounding box center [1436, 397] width 92 height 28
type input "297"
type input "50"
click at [1259, 402] on button "None" at bounding box center [1282, 397] width 51 height 28
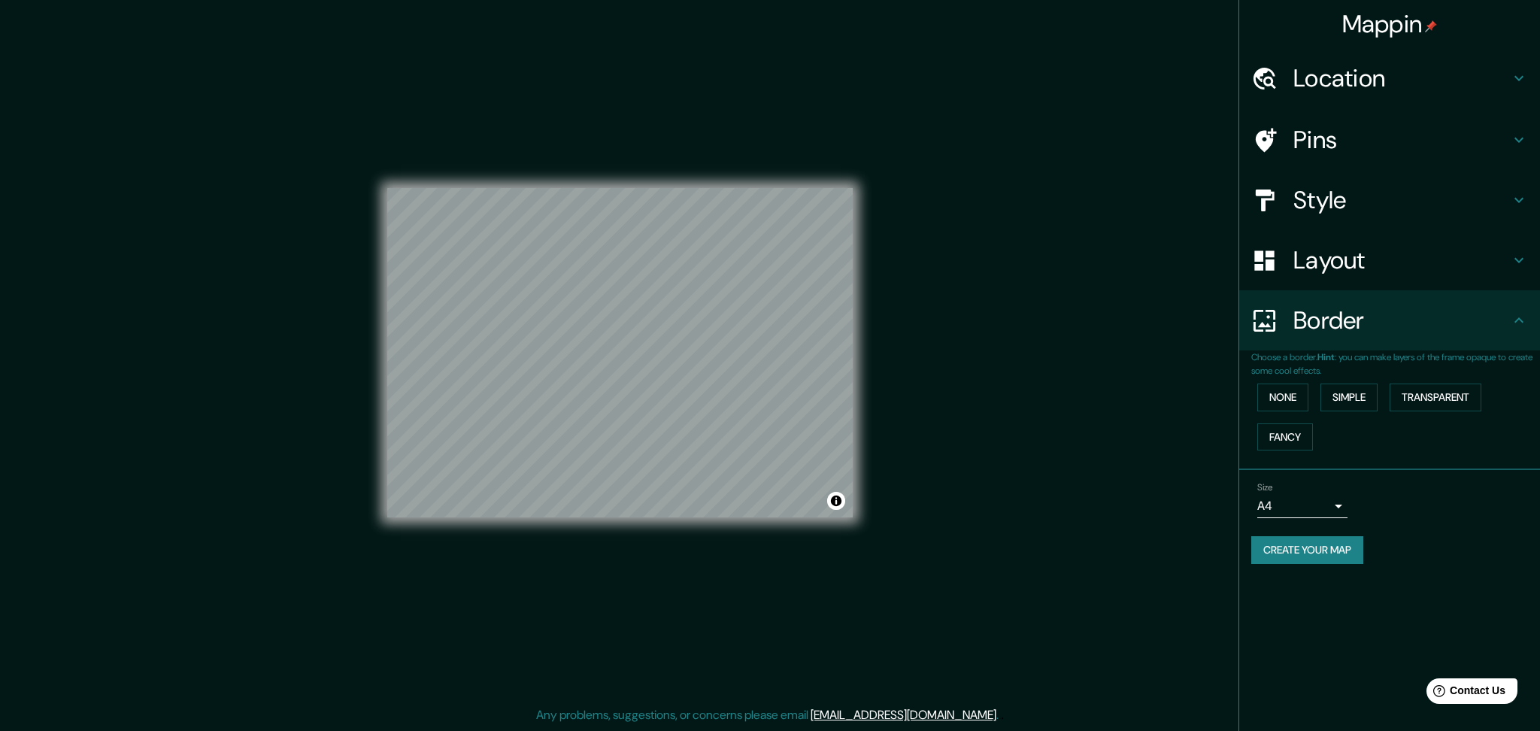
click at [1334, 308] on h4 "Border" at bounding box center [1401, 320] width 217 height 30
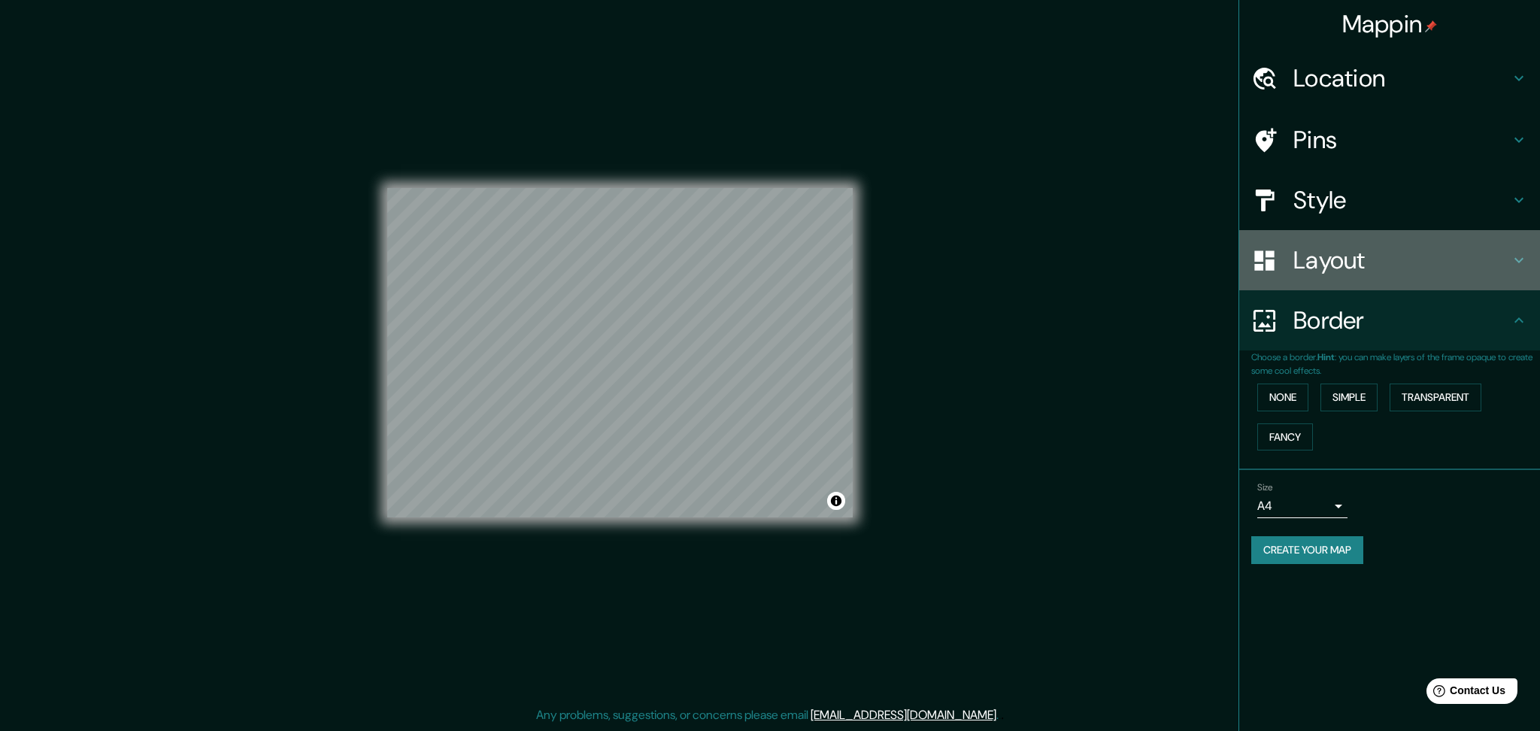
click at [1338, 267] on h4 "Layout" at bounding box center [1401, 260] width 217 height 30
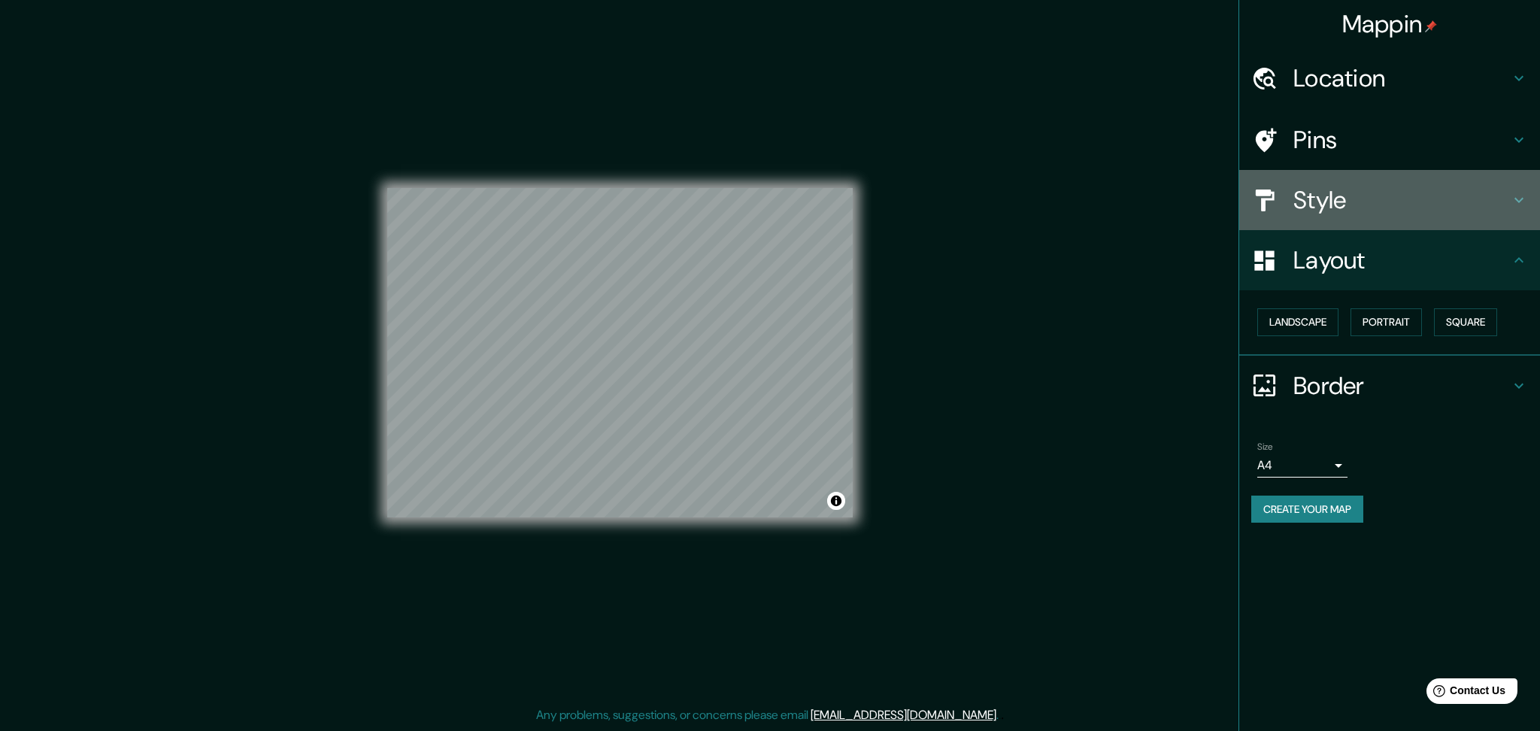
click at [1329, 199] on h4 "Style" at bounding box center [1401, 200] width 217 height 30
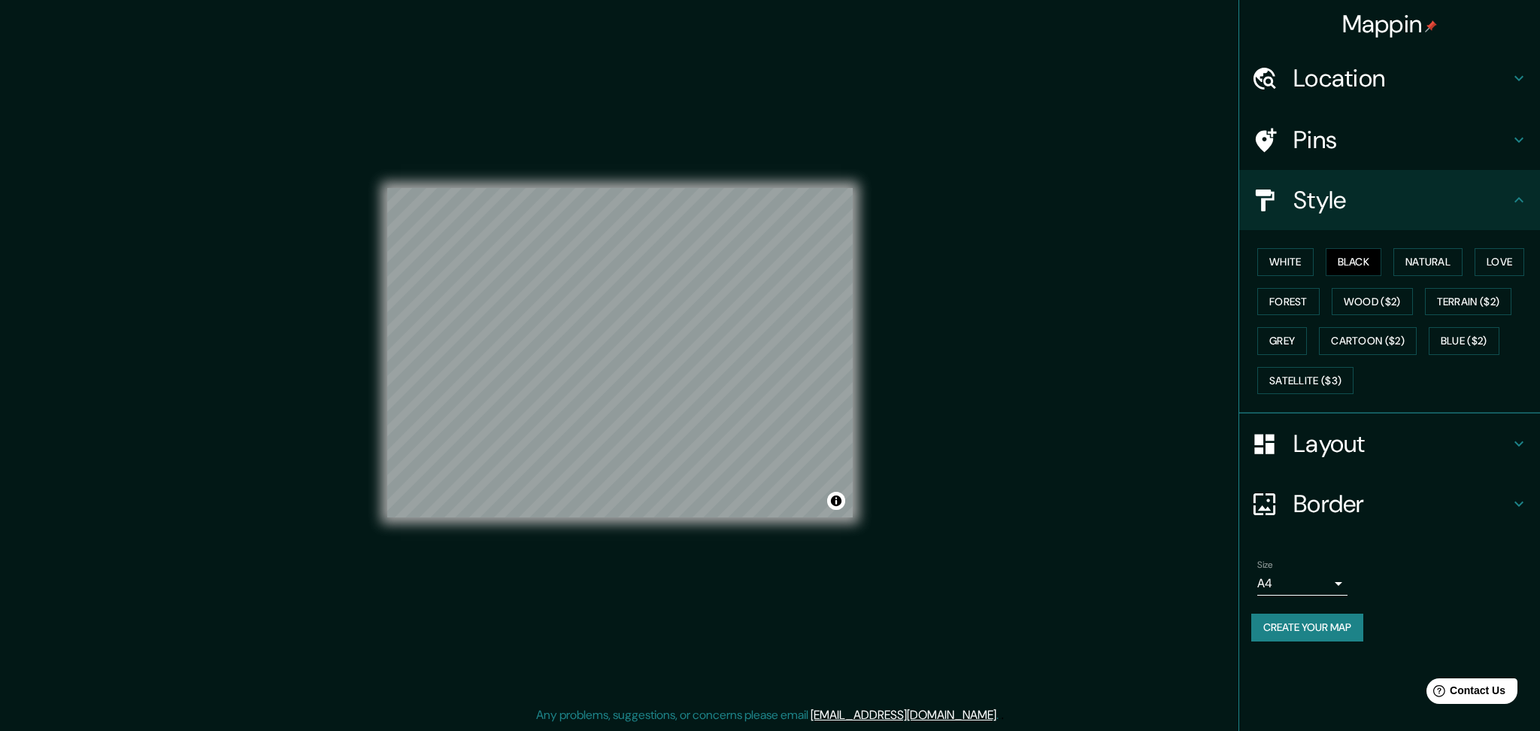
click at [1342, 137] on h4 "Pins" at bounding box center [1401, 140] width 217 height 30
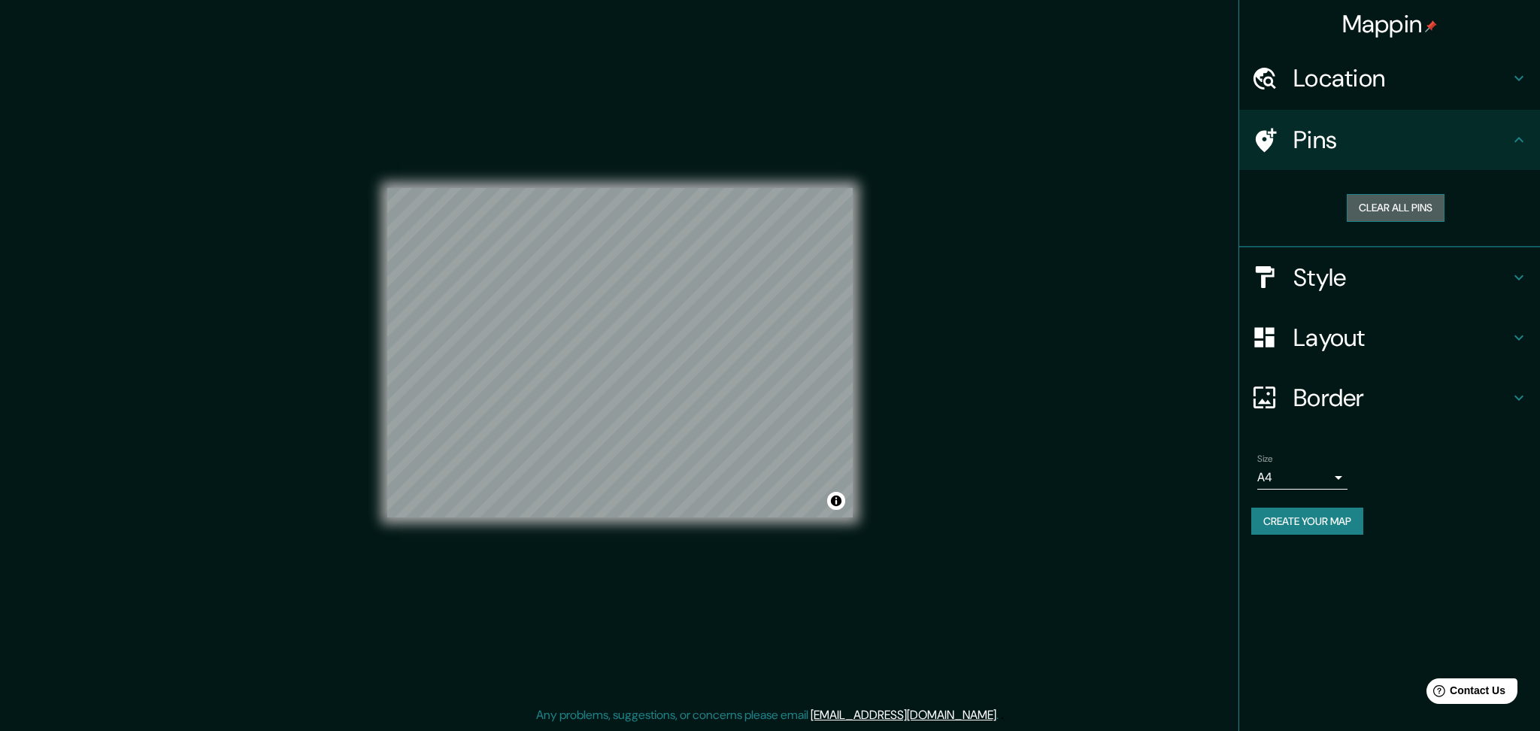
click at [1375, 199] on button "Clear all pins" at bounding box center [1396, 208] width 98 height 28
click at [1375, 205] on button "Clear all pins" at bounding box center [1396, 208] width 98 height 28
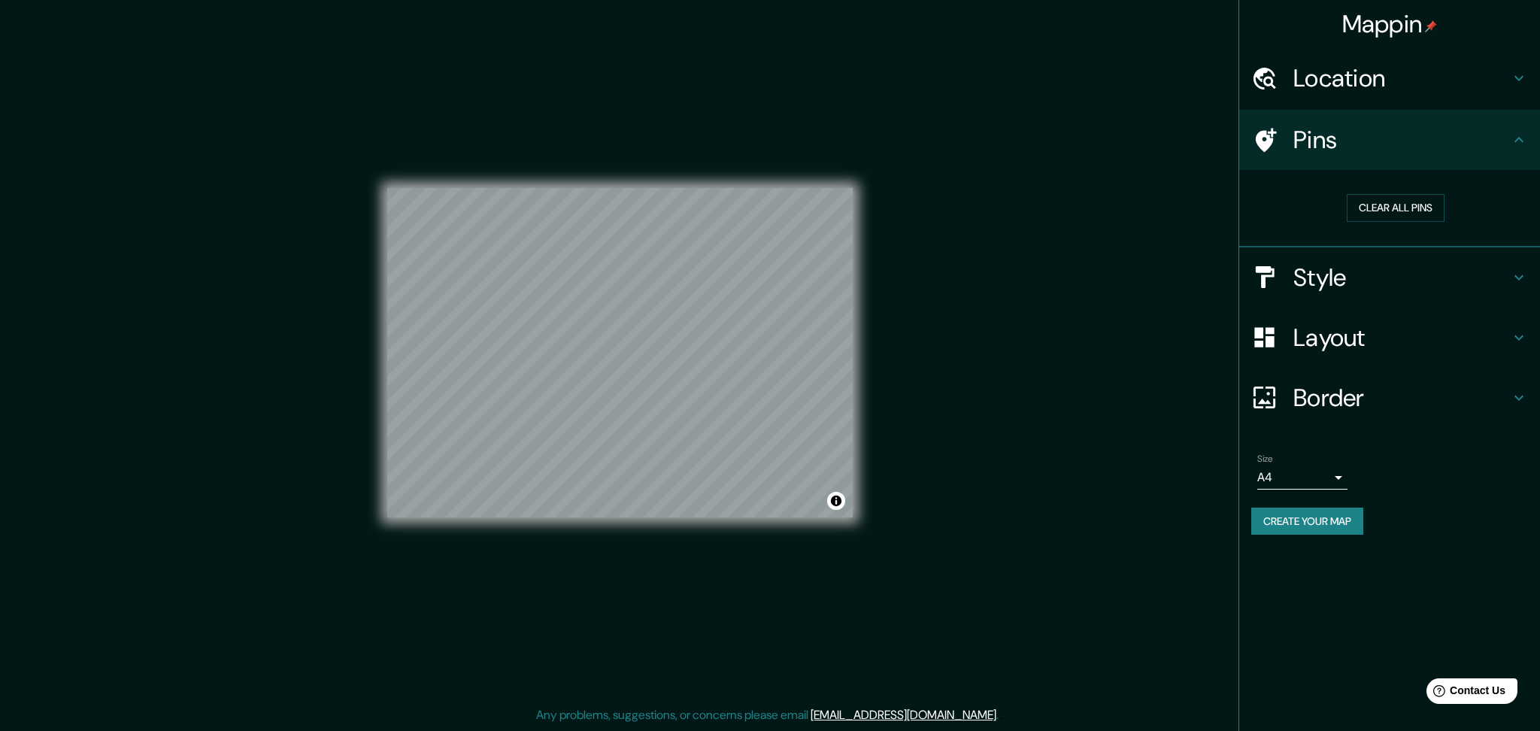
click at [1344, 95] on div "Location" at bounding box center [1389, 78] width 301 height 60
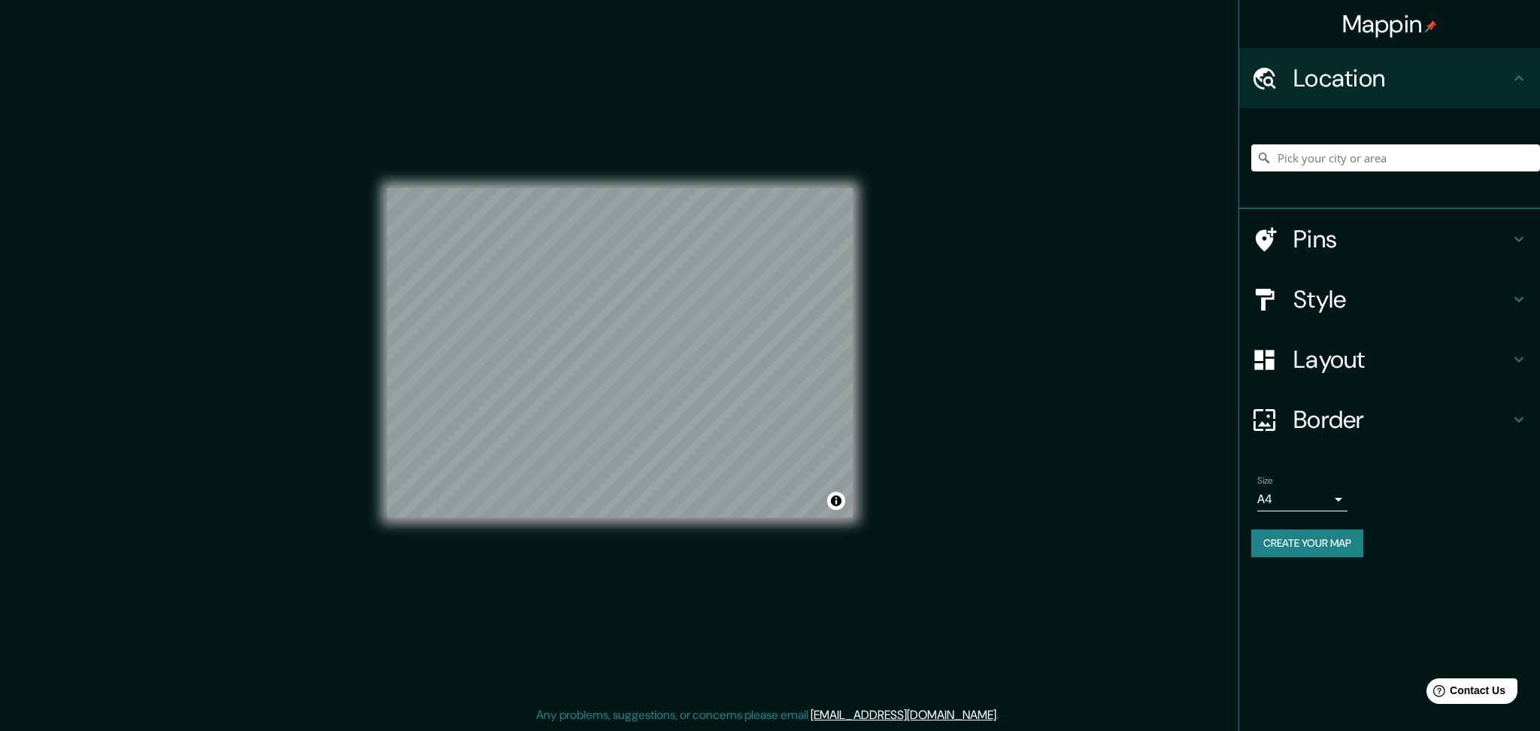
click at [1344, 84] on h4 "Location" at bounding box center [1401, 78] width 217 height 30
click at [1368, 608] on div "Mappin Location [STREET_ADDRESS] Pins Style Layout Border Choose a border. Hint…" at bounding box center [1389, 365] width 302 height 731
click at [1326, 294] on h4 "Style" at bounding box center [1401, 299] width 217 height 30
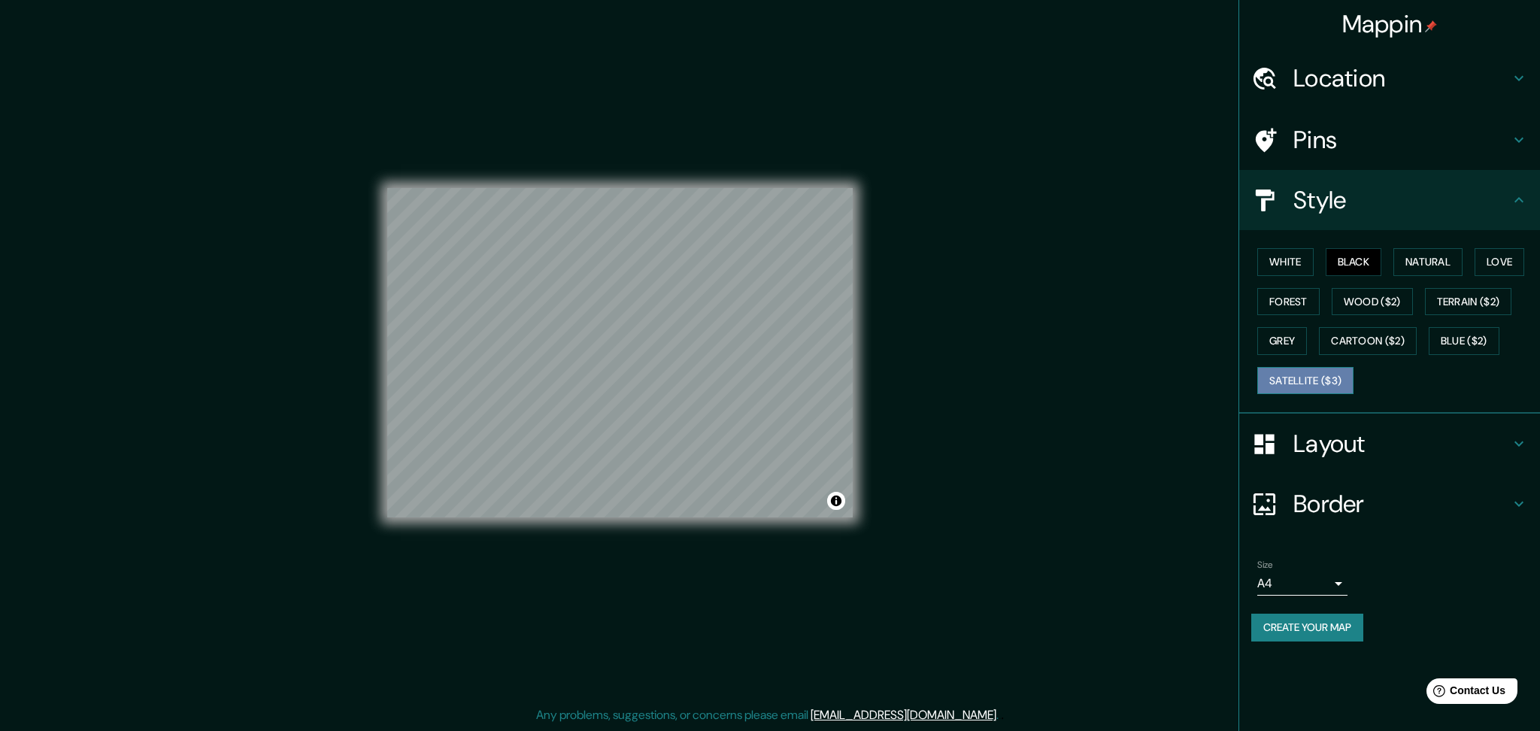
click at [1291, 374] on button "Satellite ($3)" at bounding box center [1305, 381] width 96 height 28
click at [1286, 252] on button "White" at bounding box center [1285, 262] width 56 height 28
click at [1364, 253] on button "Black" at bounding box center [1354, 262] width 56 height 28
click at [1320, 629] on button "Create your map" at bounding box center [1307, 628] width 112 height 28
click at [1318, 626] on button "Create your map" at bounding box center [1307, 628] width 112 height 28
